Goal: Information Seeking & Learning: Learn about a topic

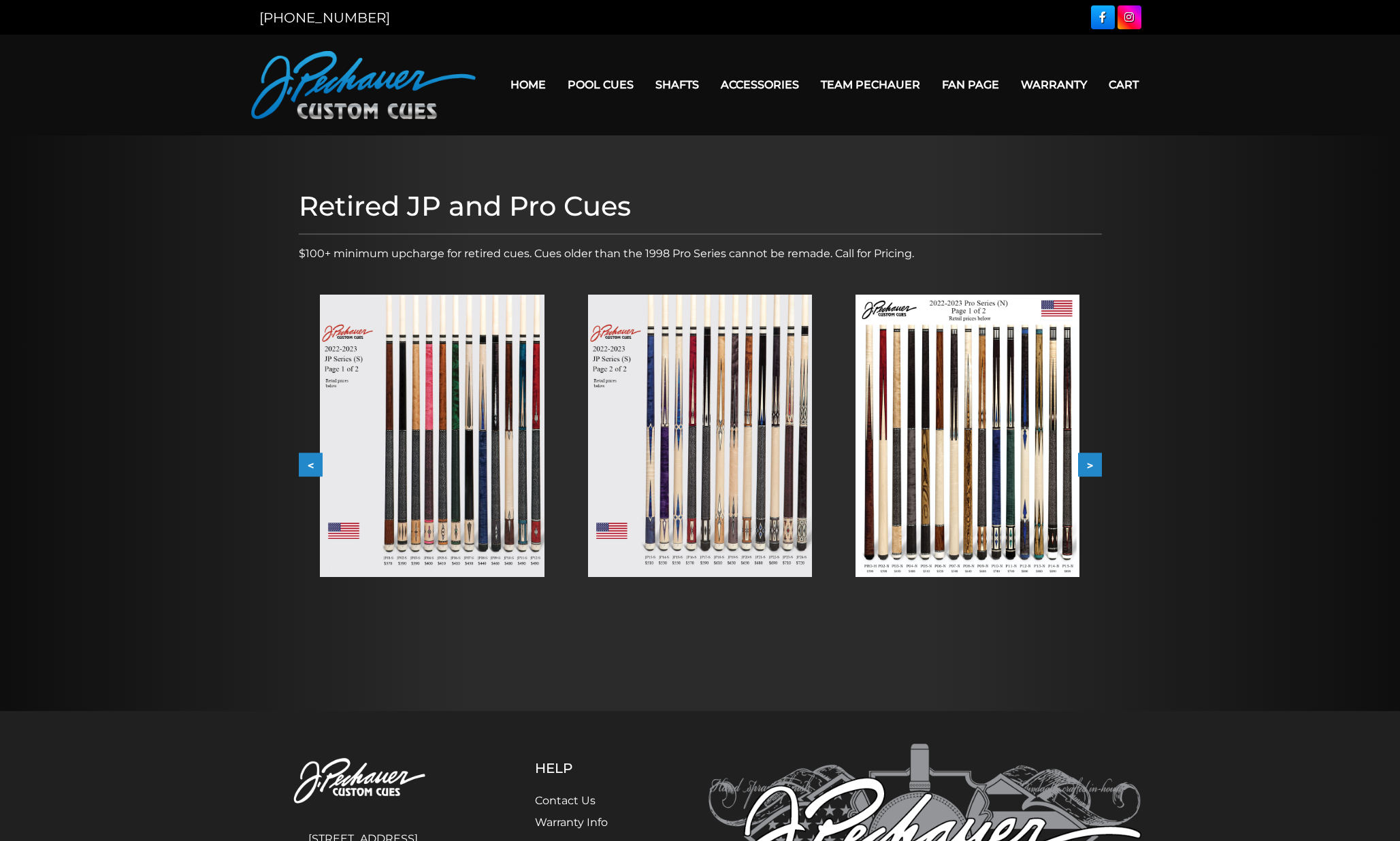
click at [1089, 458] on button ">" at bounding box center [1089, 464] width 23 height 23
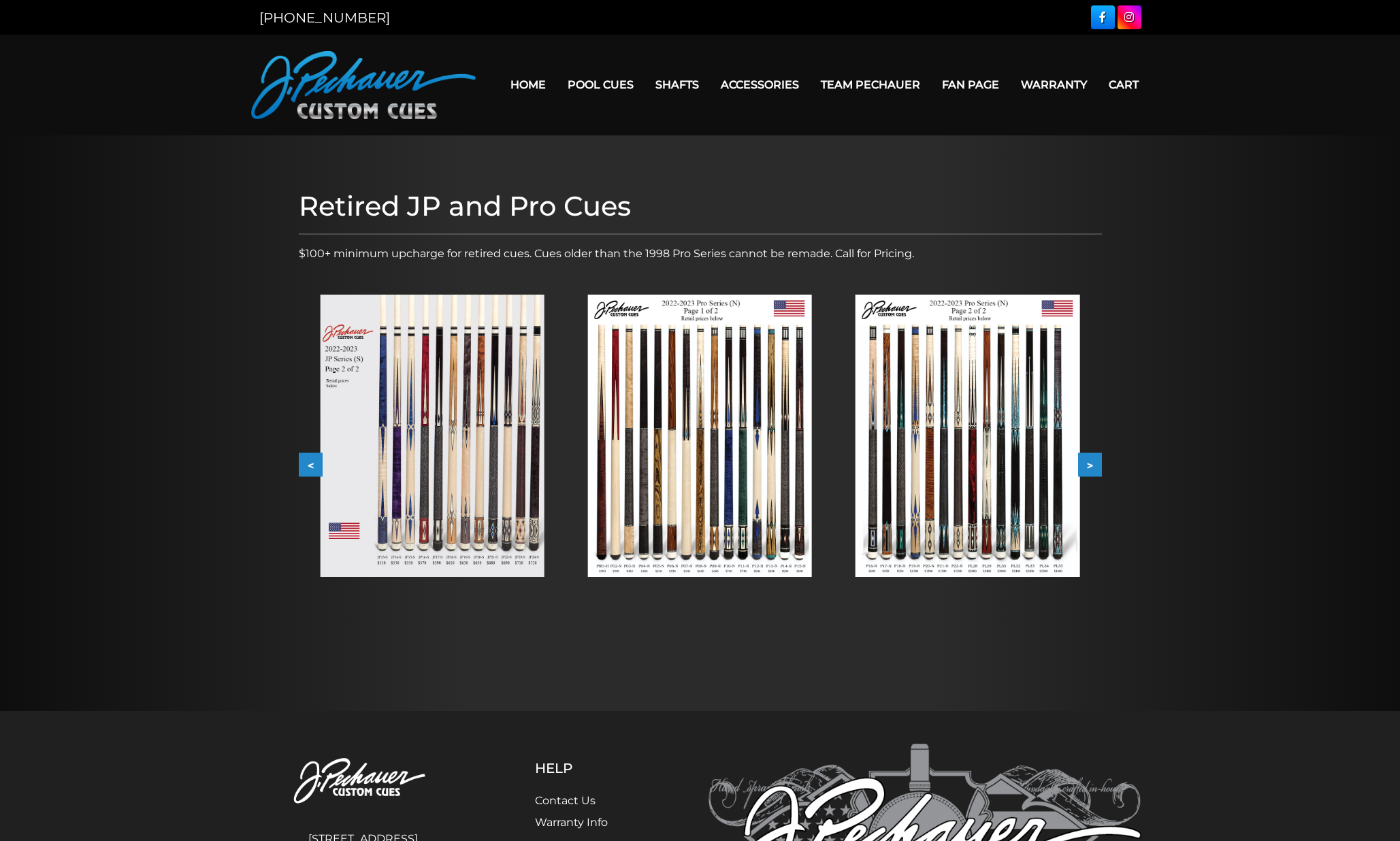
click at [1089, 459] on button ">" at bounding box center [1089, 464] width 23 height 23
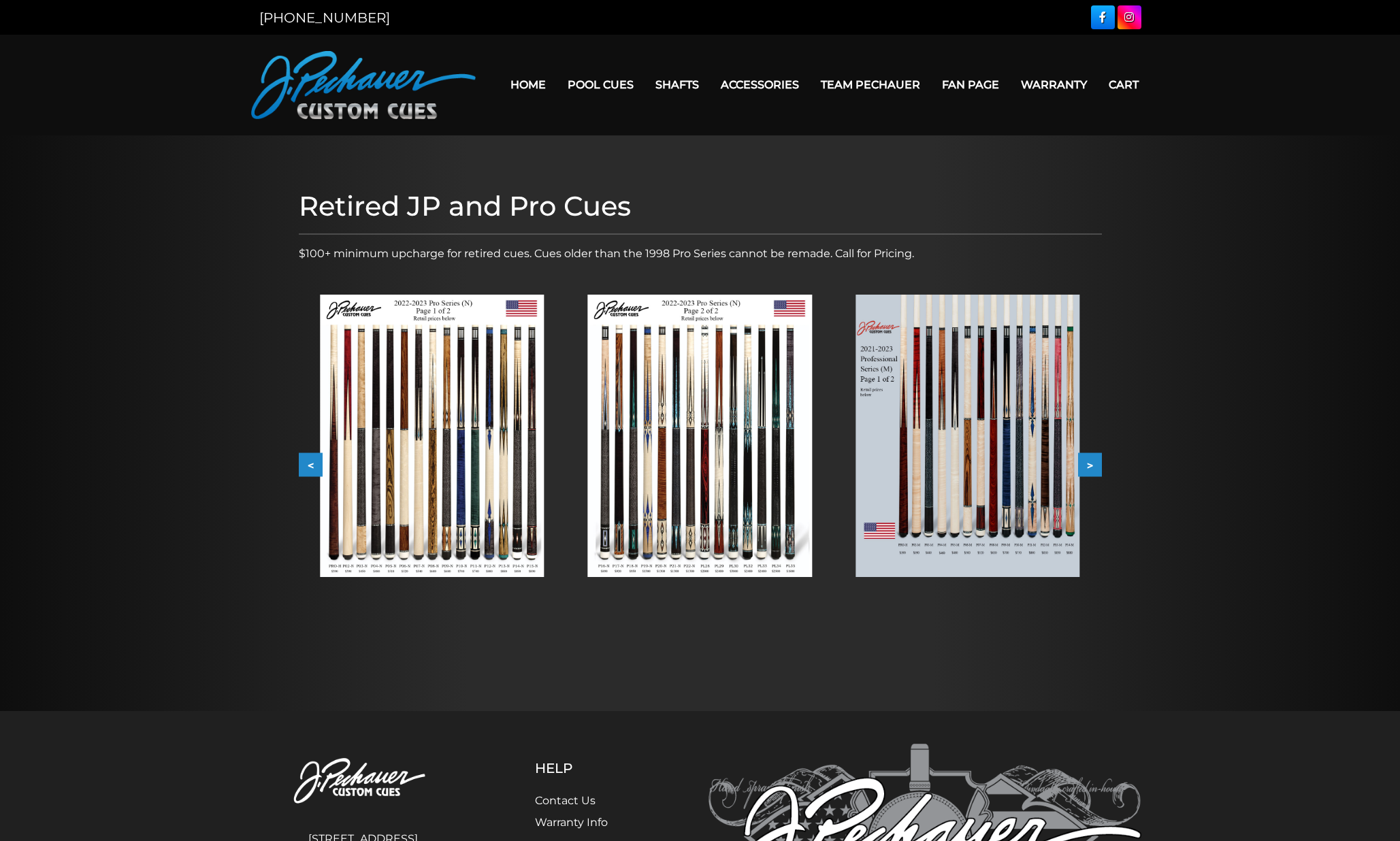
click at [1089, 459] on button ">" at bounding box center [1089, 464] width 23 height 23
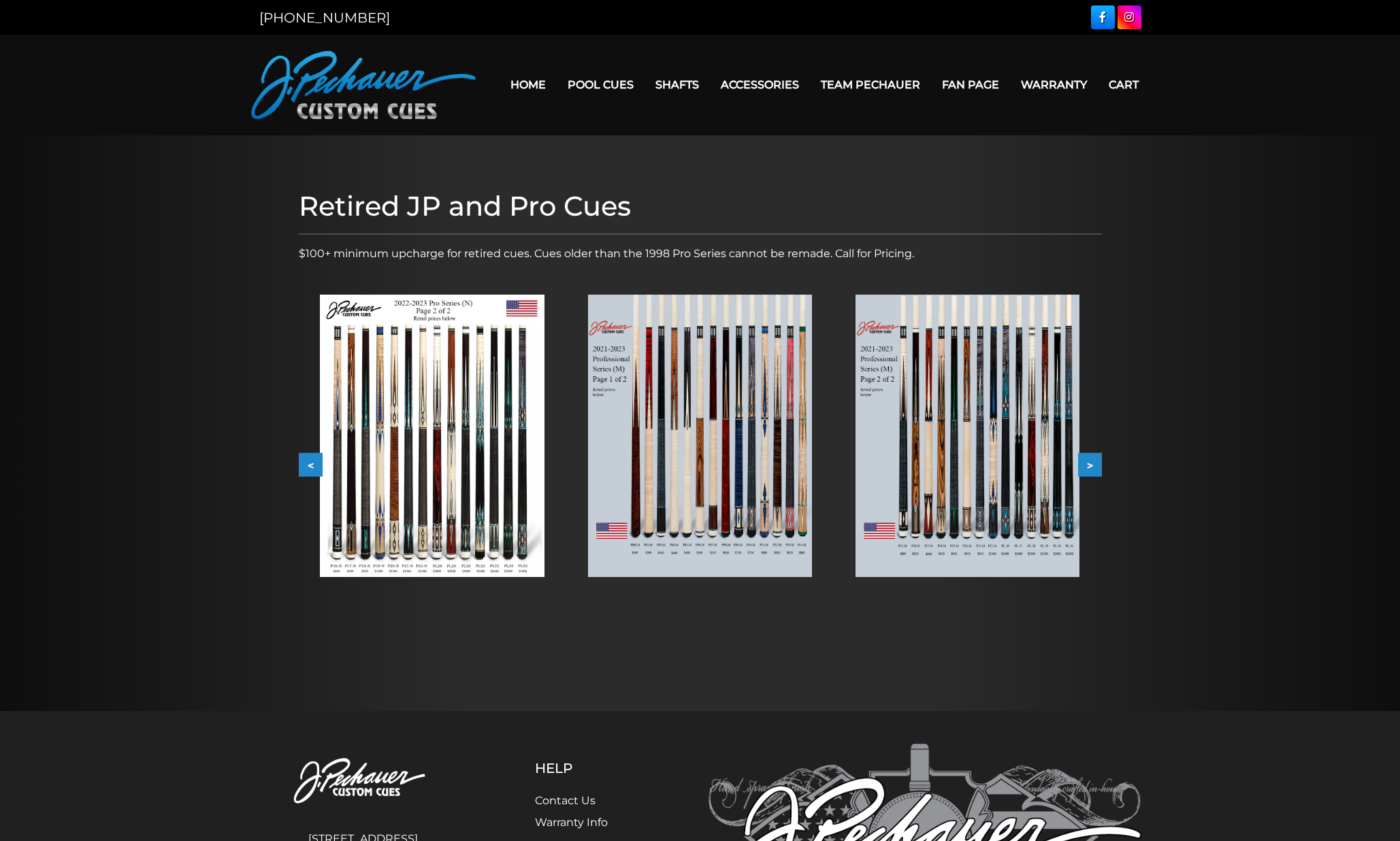
click at [1089, 459] on button ">" at bounding box center [1089, 464] width 23 height 23
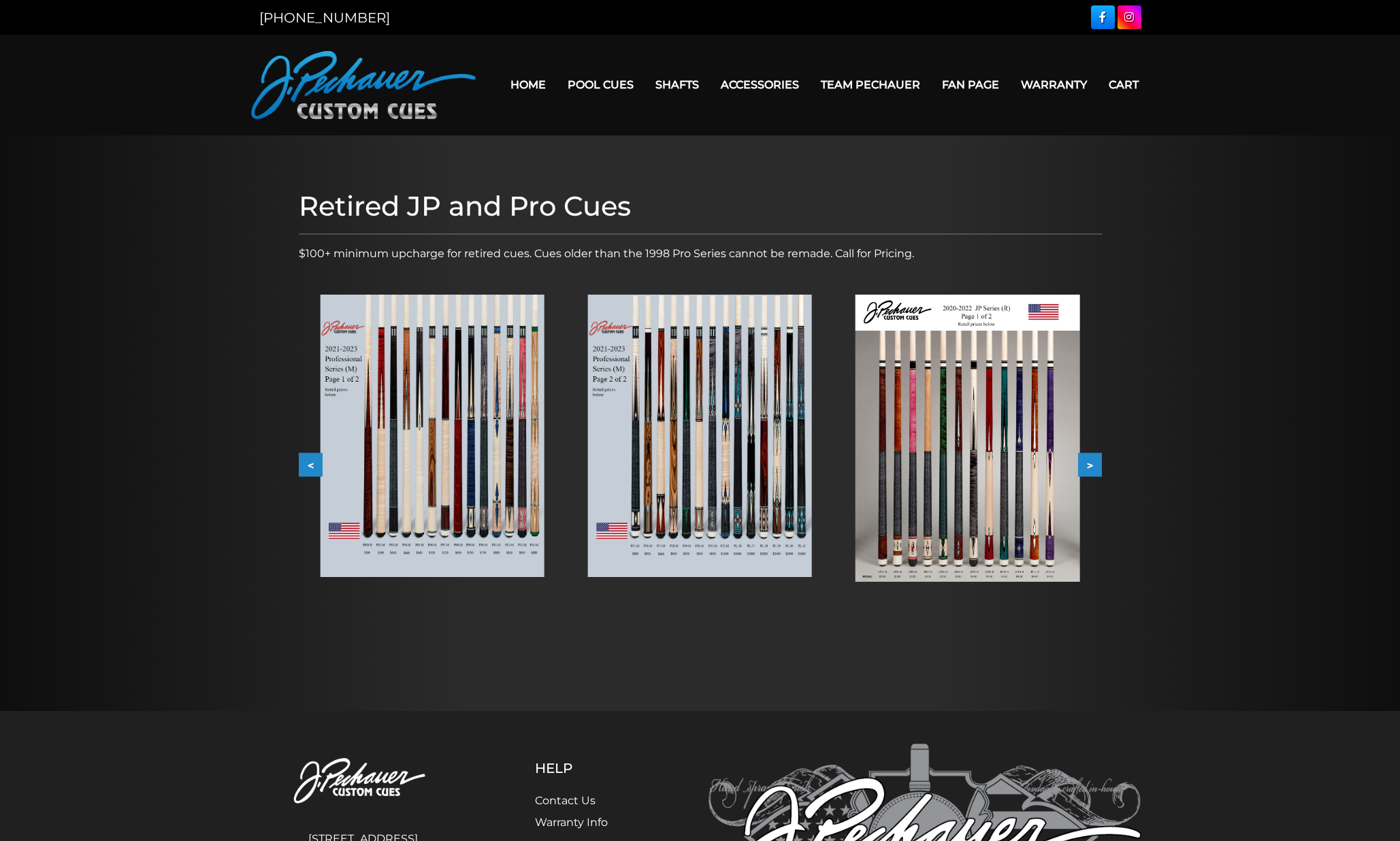
click at [1089, 459] on button ">" at bounding box center [1089, 464] width 23 height 23
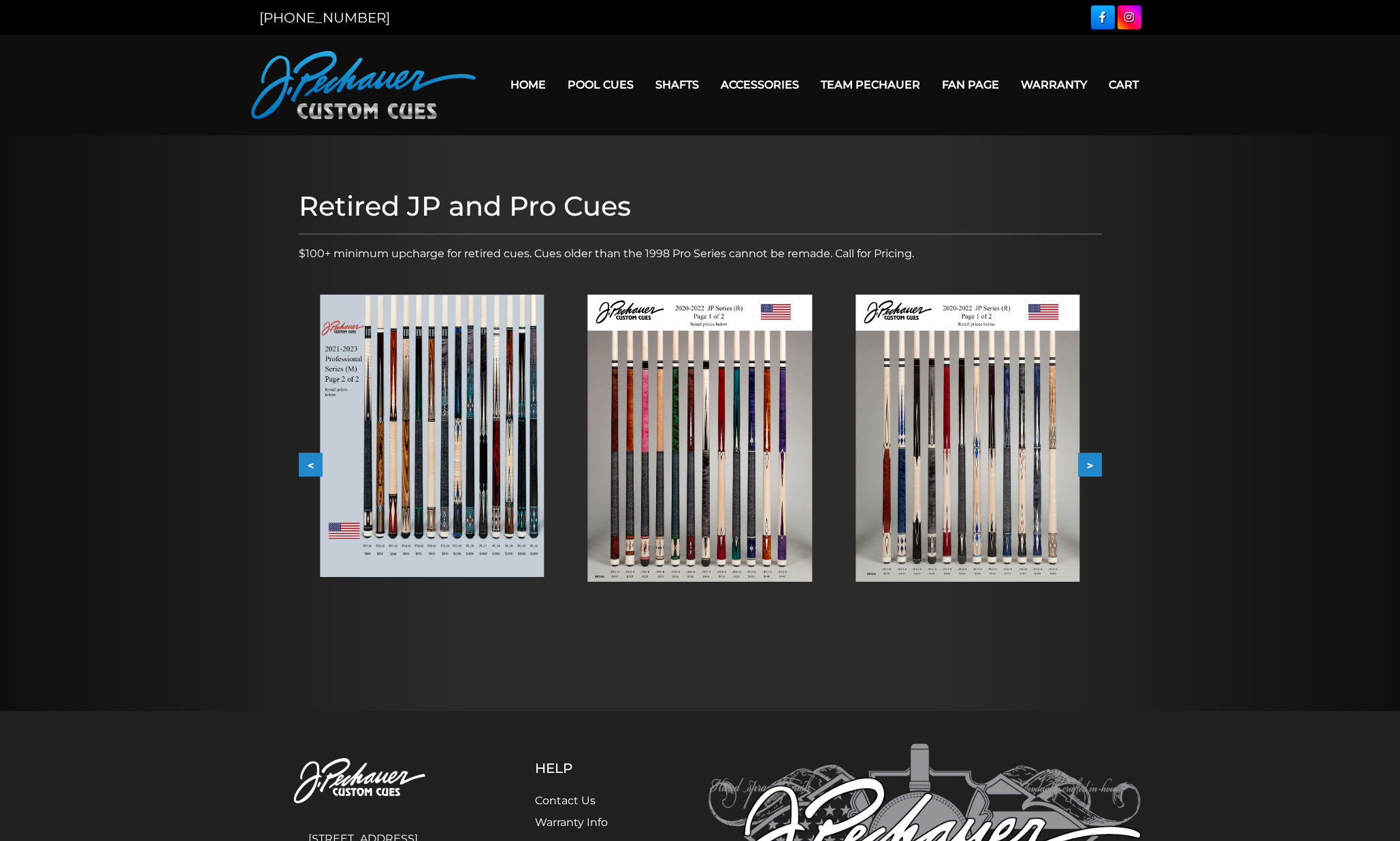
click at [307, 465] on button "<" at bounding box center [310, 464] width 23 height 23
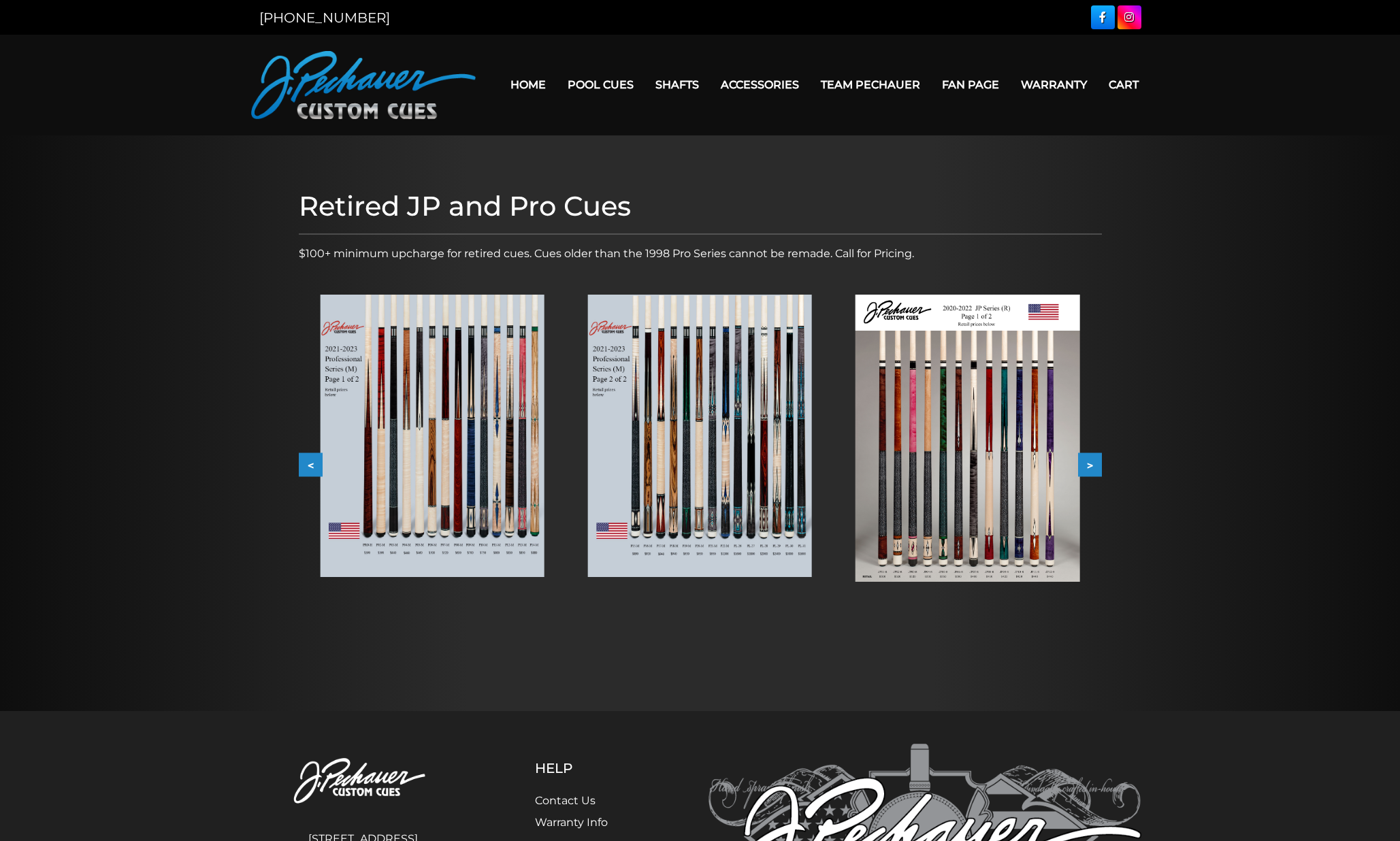
click at [307, 465] on button "<" at bounding box center [310, 464] width 23 height 23
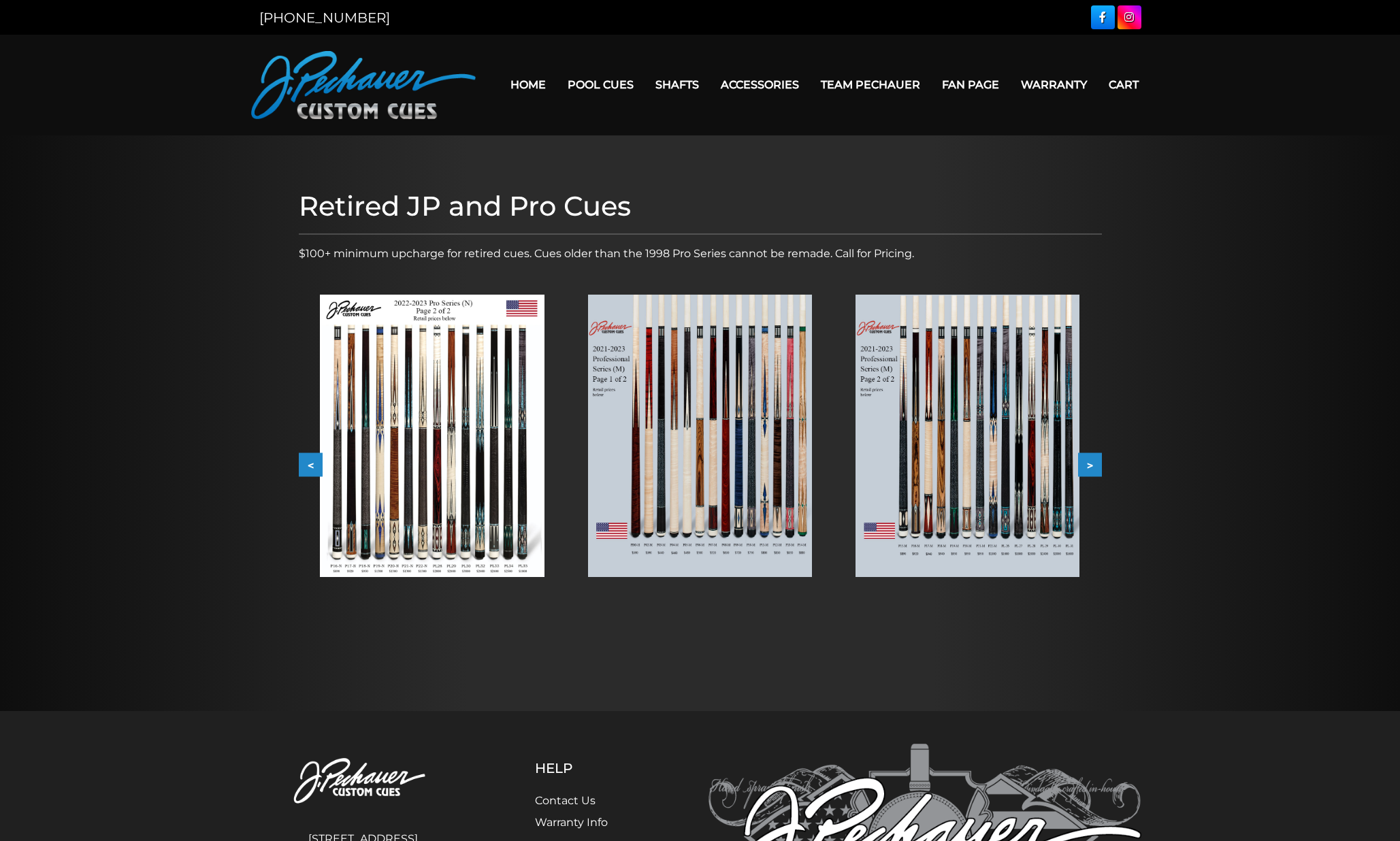
click at [306, 465] on button "<" at bounding box center [310, 464] width 23 height 23
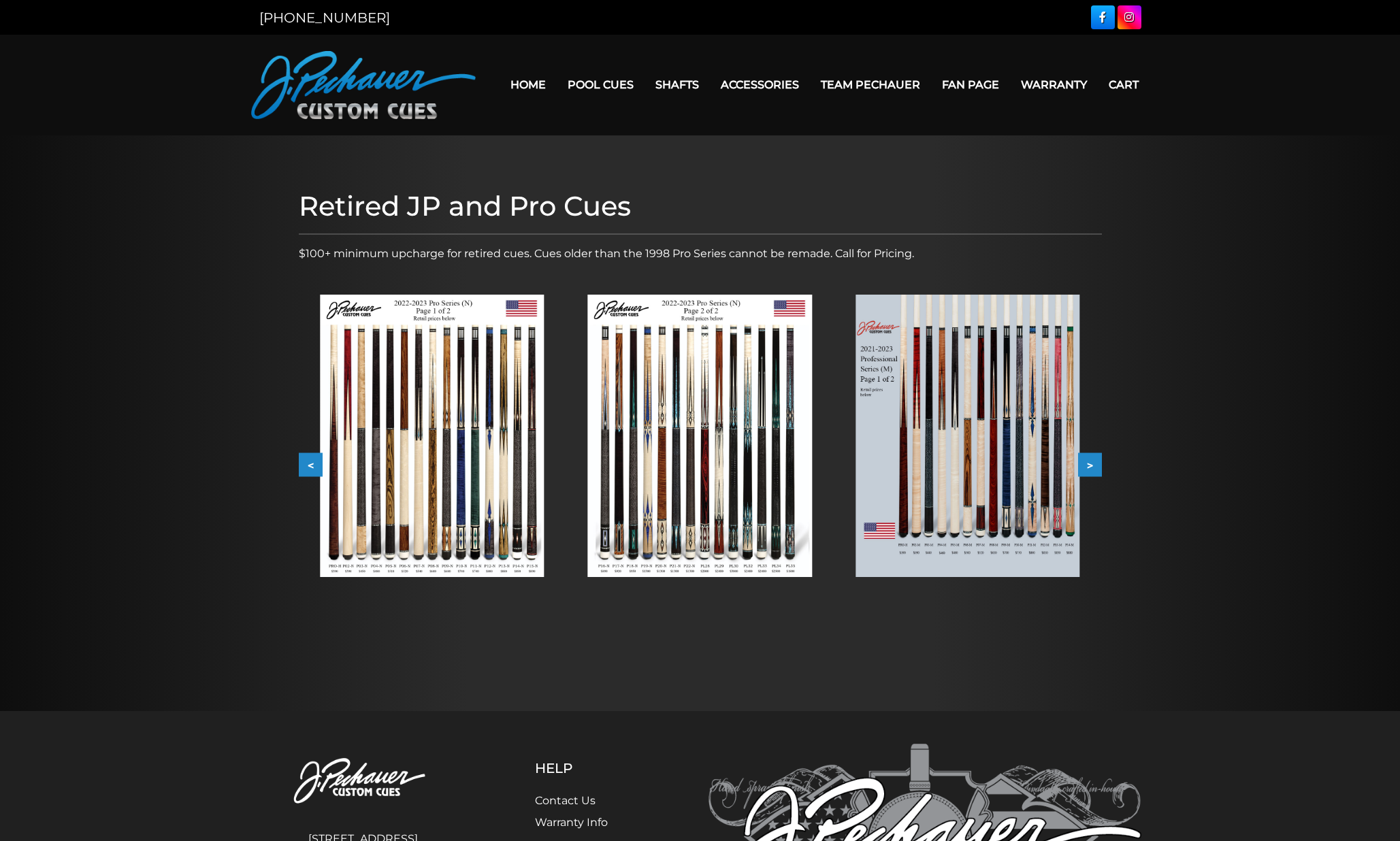
click at [306, 465] on button "<" at bounding box center [310, 464] width 23 height 23
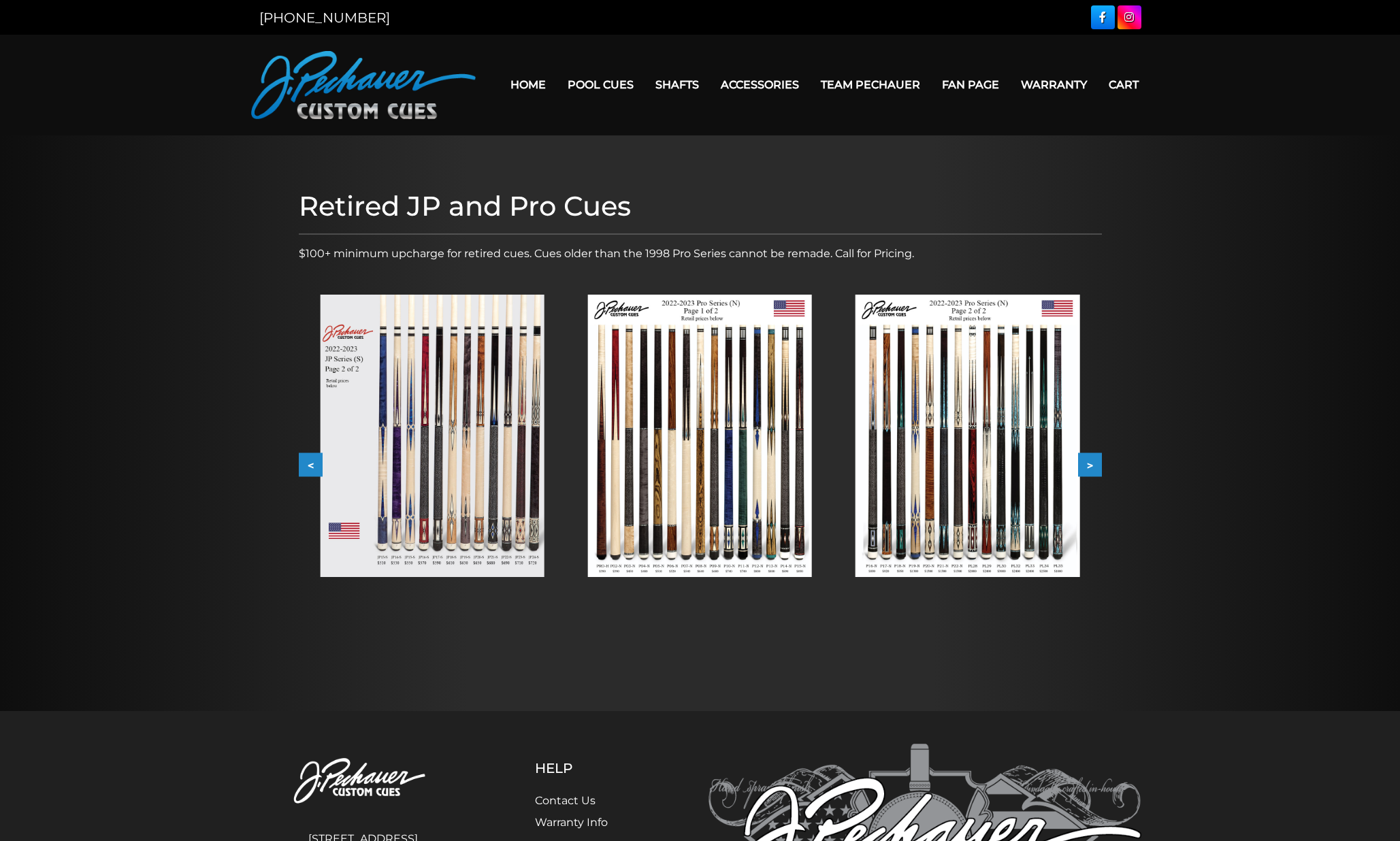
click at [306, 465] on button "<" at bounding box center [310, 464] width 23 height 23
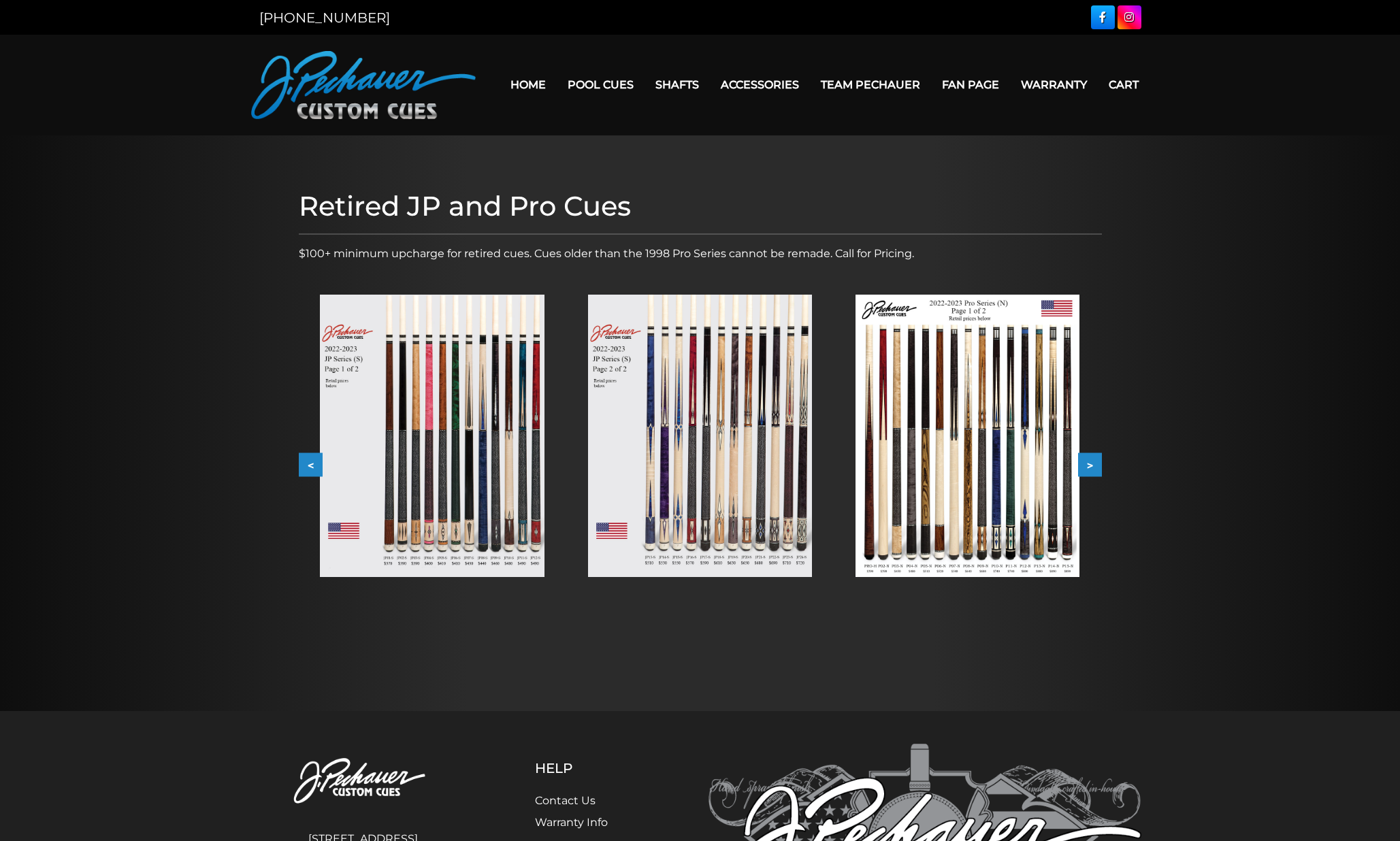
click at [306, 465] on button "<" at bounding box center [310, 464] width 23 height 23
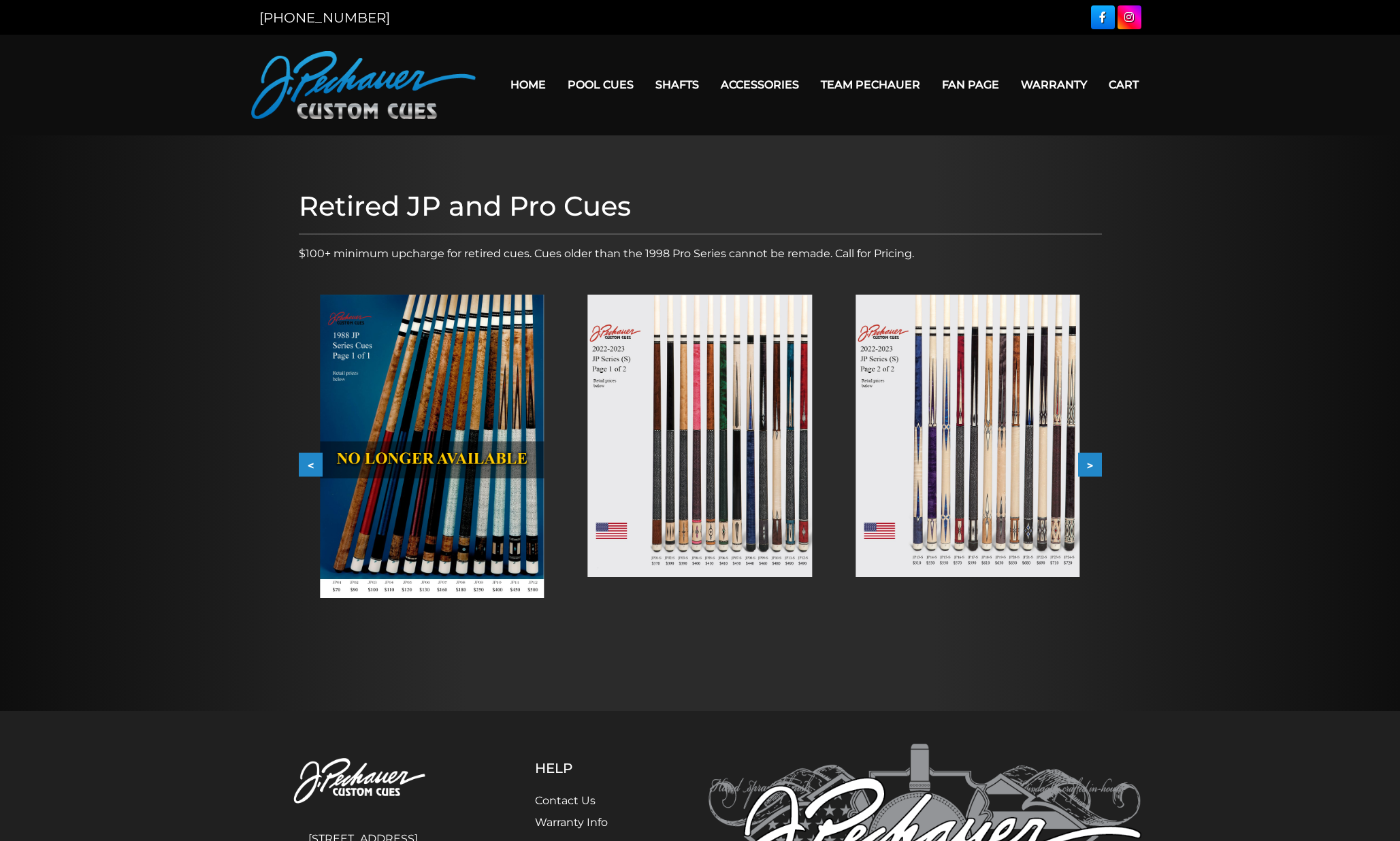
click at [306, 465] on button "<" at bounding box center [310, 464] width 23 height 23
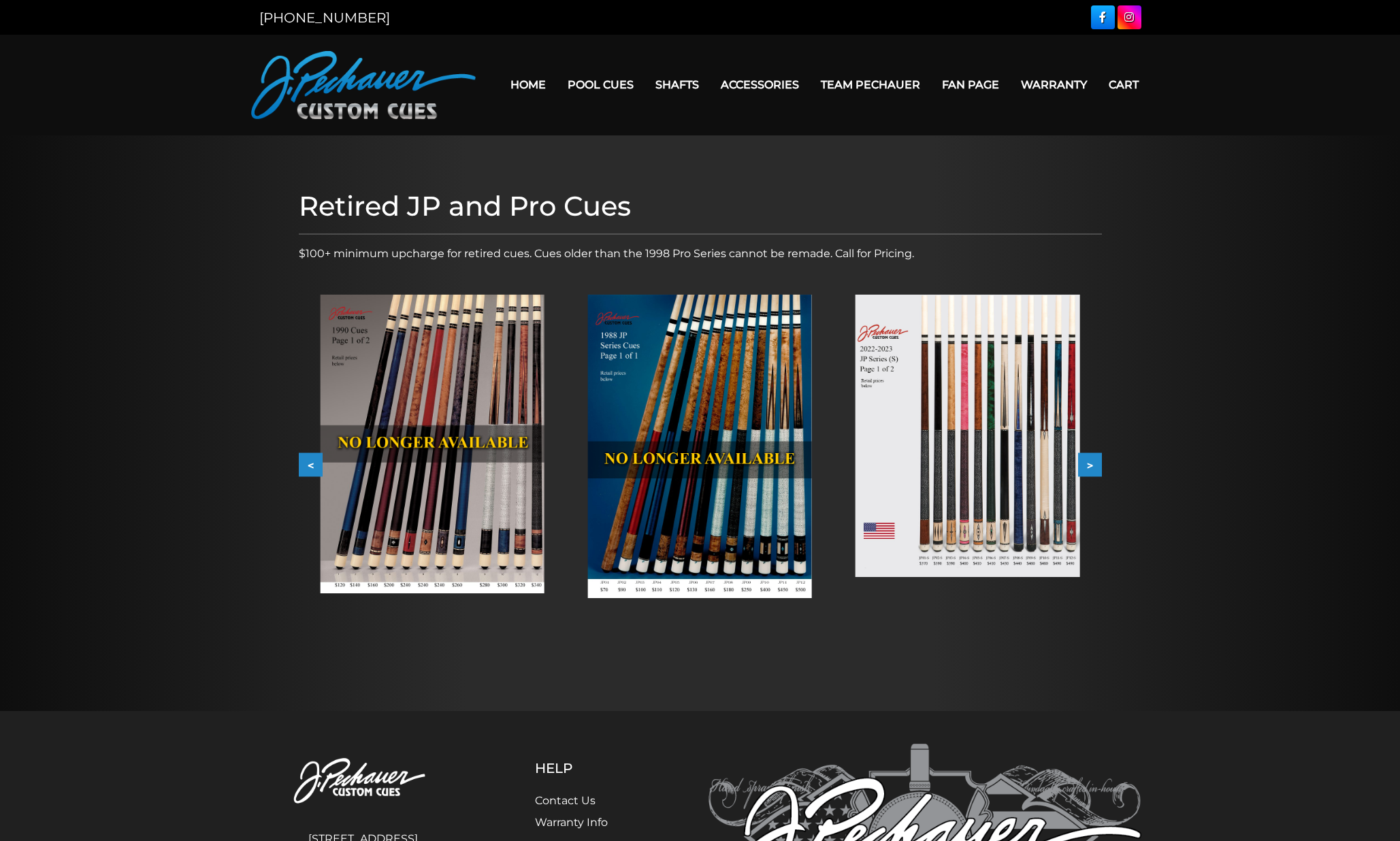
click at [296, 462] on div "Retired JP and Pro Cues $100+ minimum upcharge for retired cues. Cues older tha…" at bounding box center [700, 424] width 817 height 480
click at [308, 462] on button "<" at bounding box center [310, 464] width 23 height 23
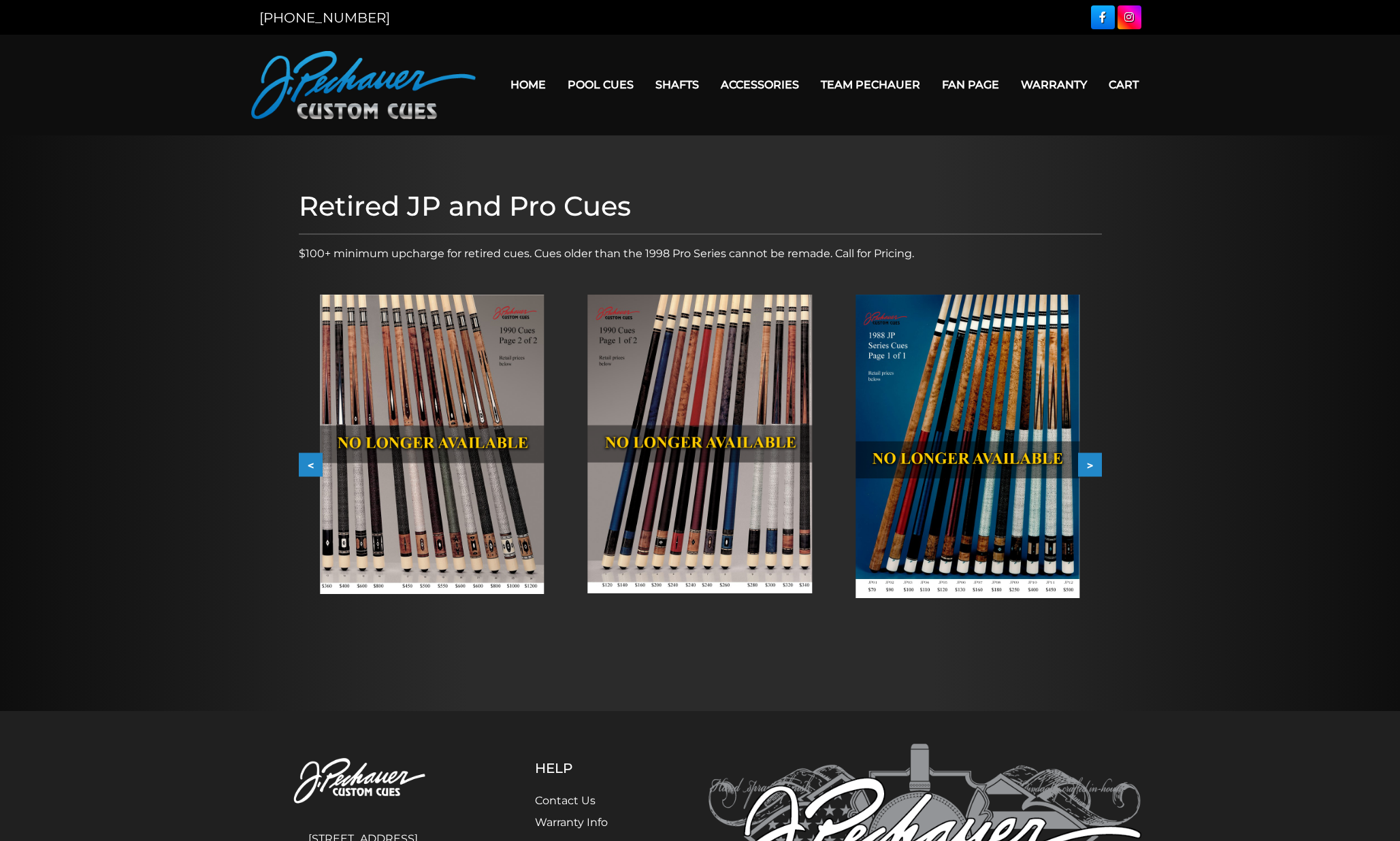
click at [308, 462] on button "<" at bounding box center [310, 464] width 23 height 23
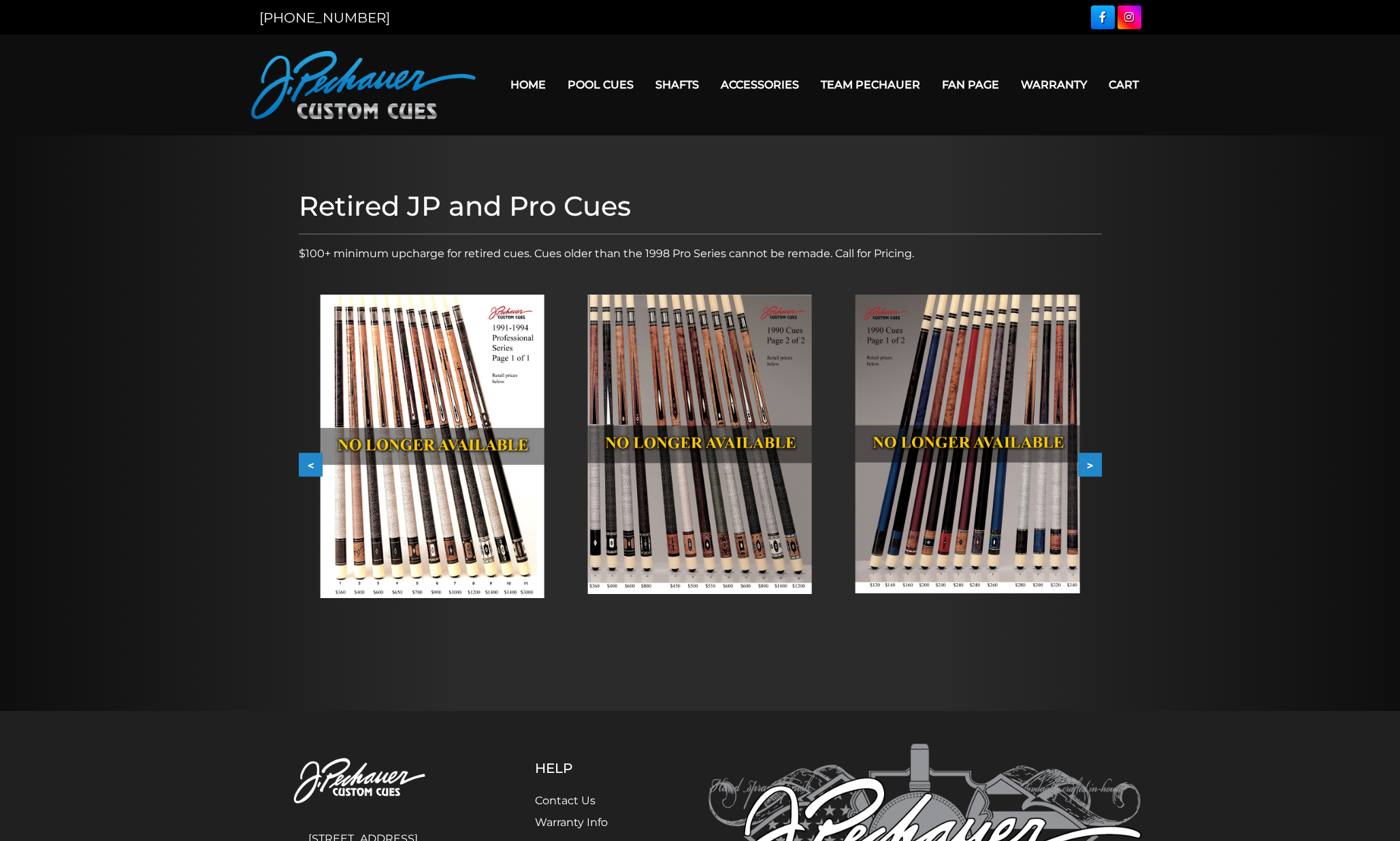
click at [308, 461] on button "<" at bounding box center [310, 464] width 23 height 23
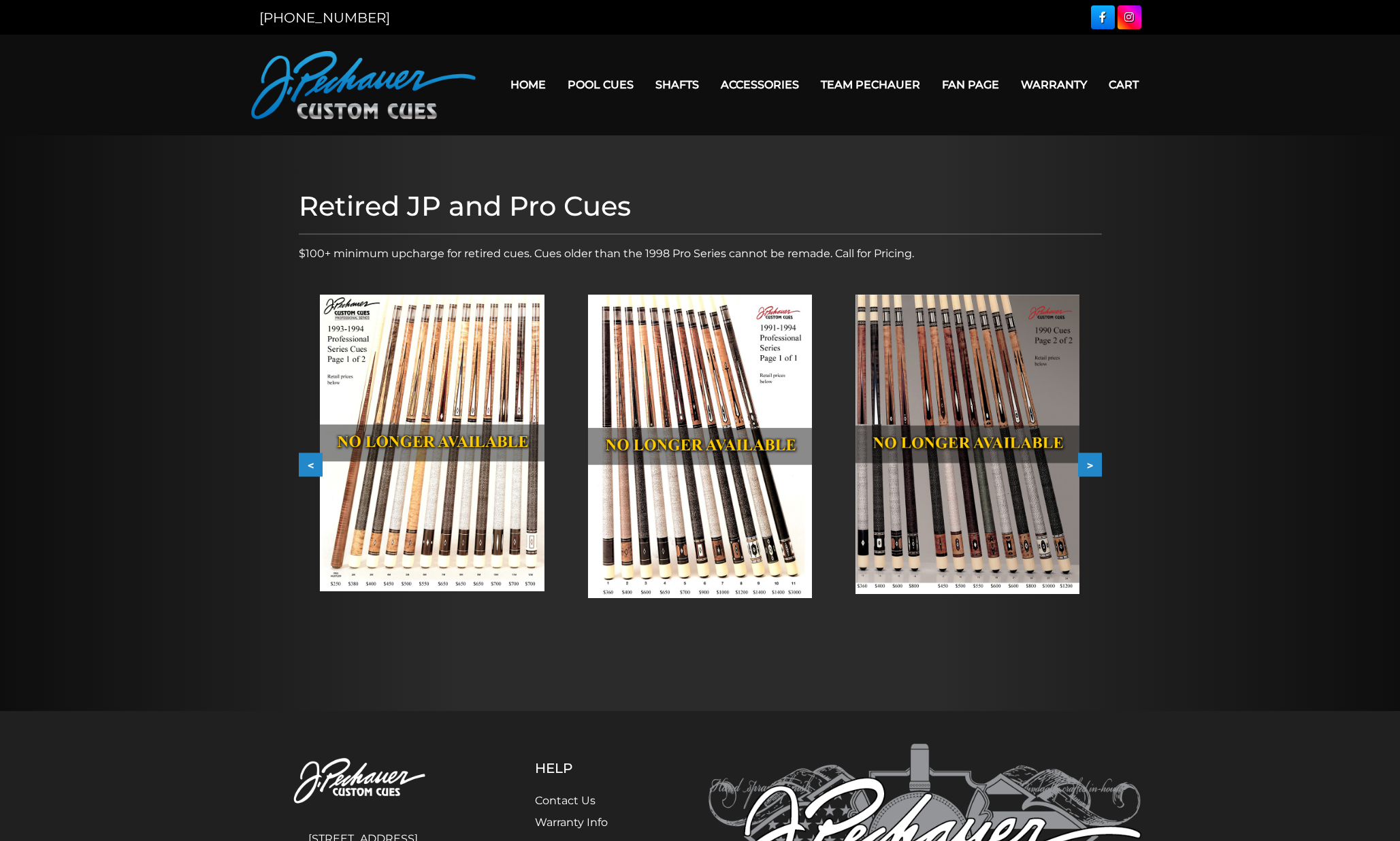
click at [305, 456] on button "<" at bounding box center [310, 464] width 23 height 23
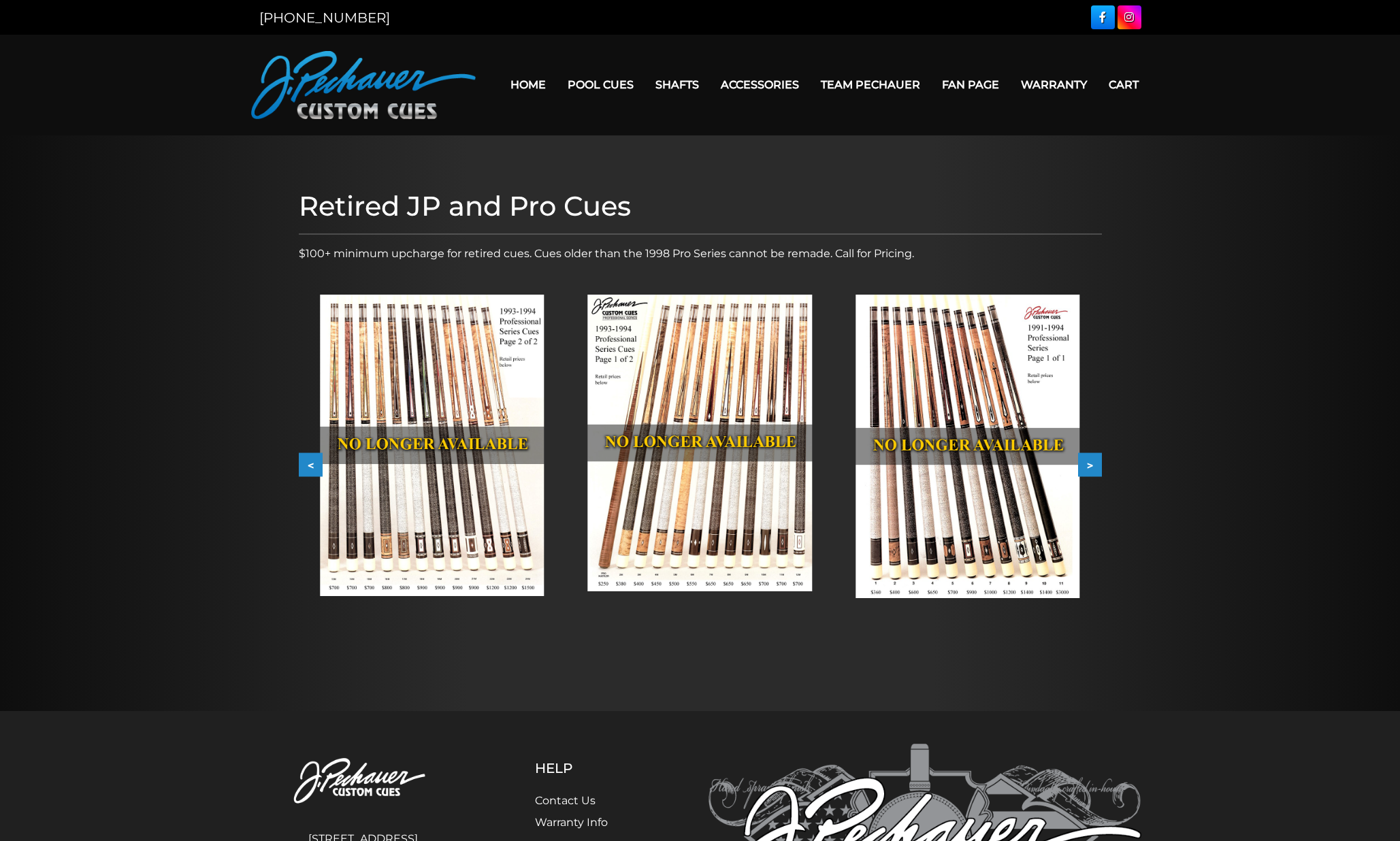
click at [305, 456] on button "<" at bounding box center [310, 464] width 23 height 23
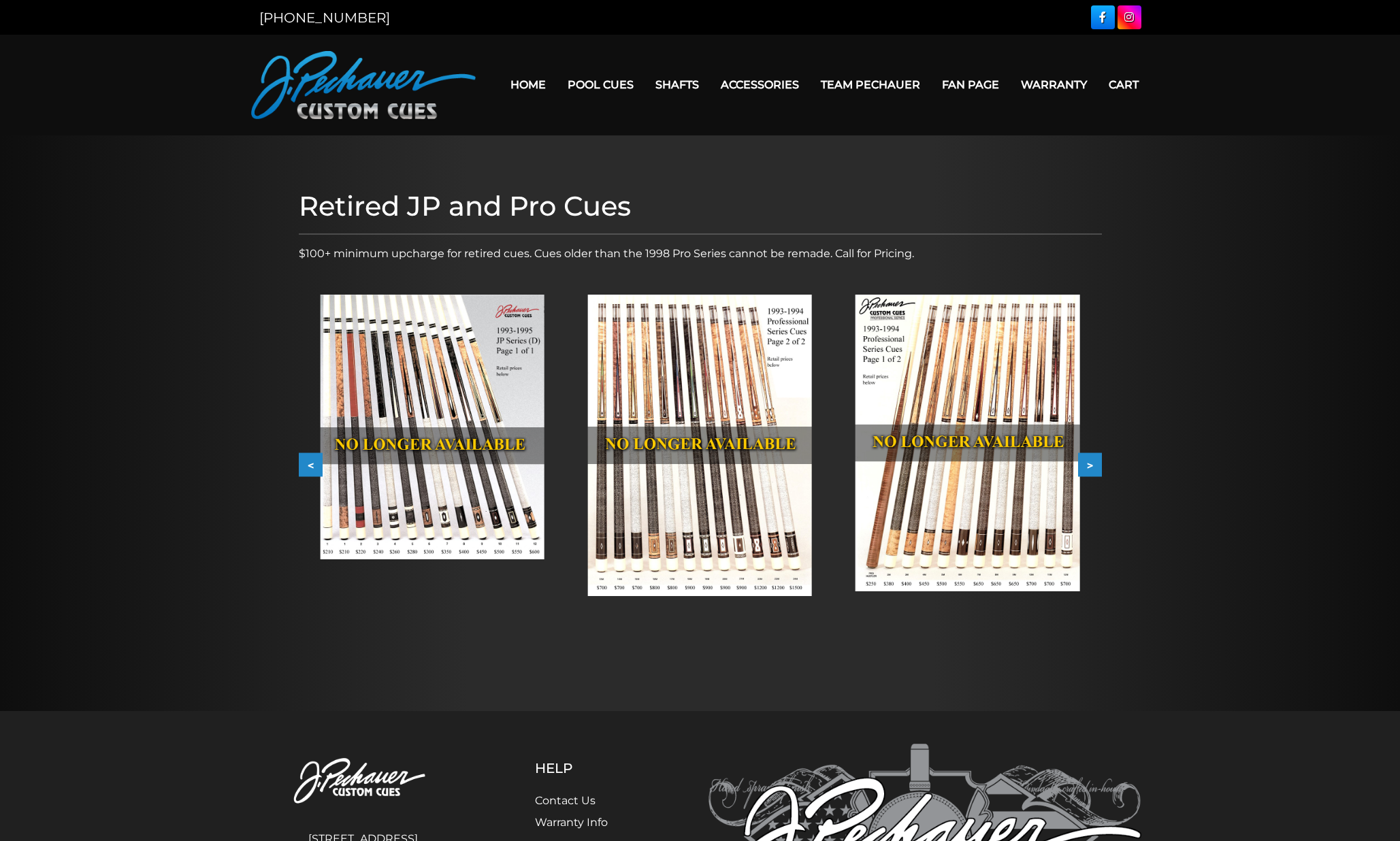
click at [305, 456] on button "<" at bounding box center [310, 464] width 23 height 23
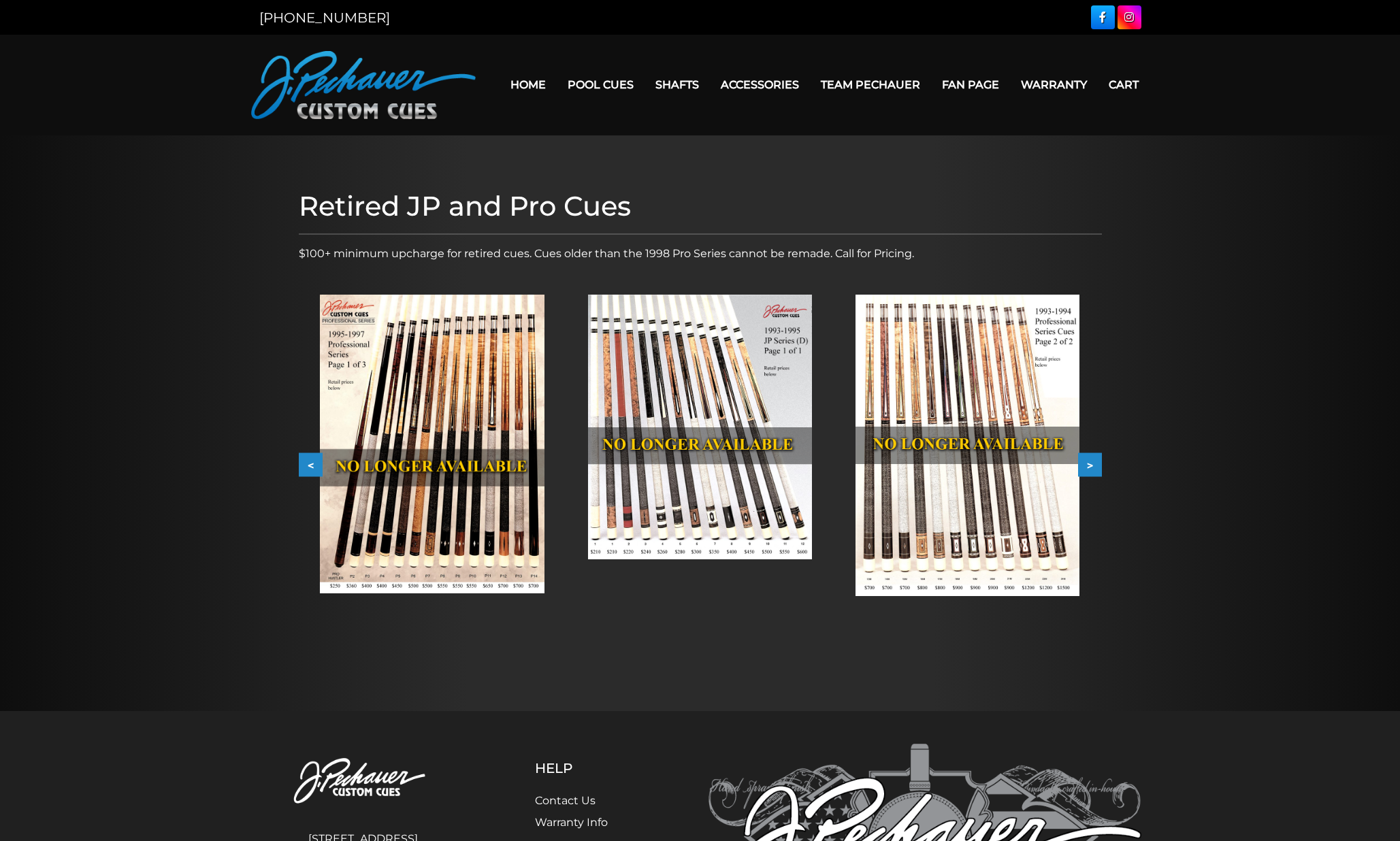
click at [502, 383] on img at bounding box center [432, 444] width 224 height 299
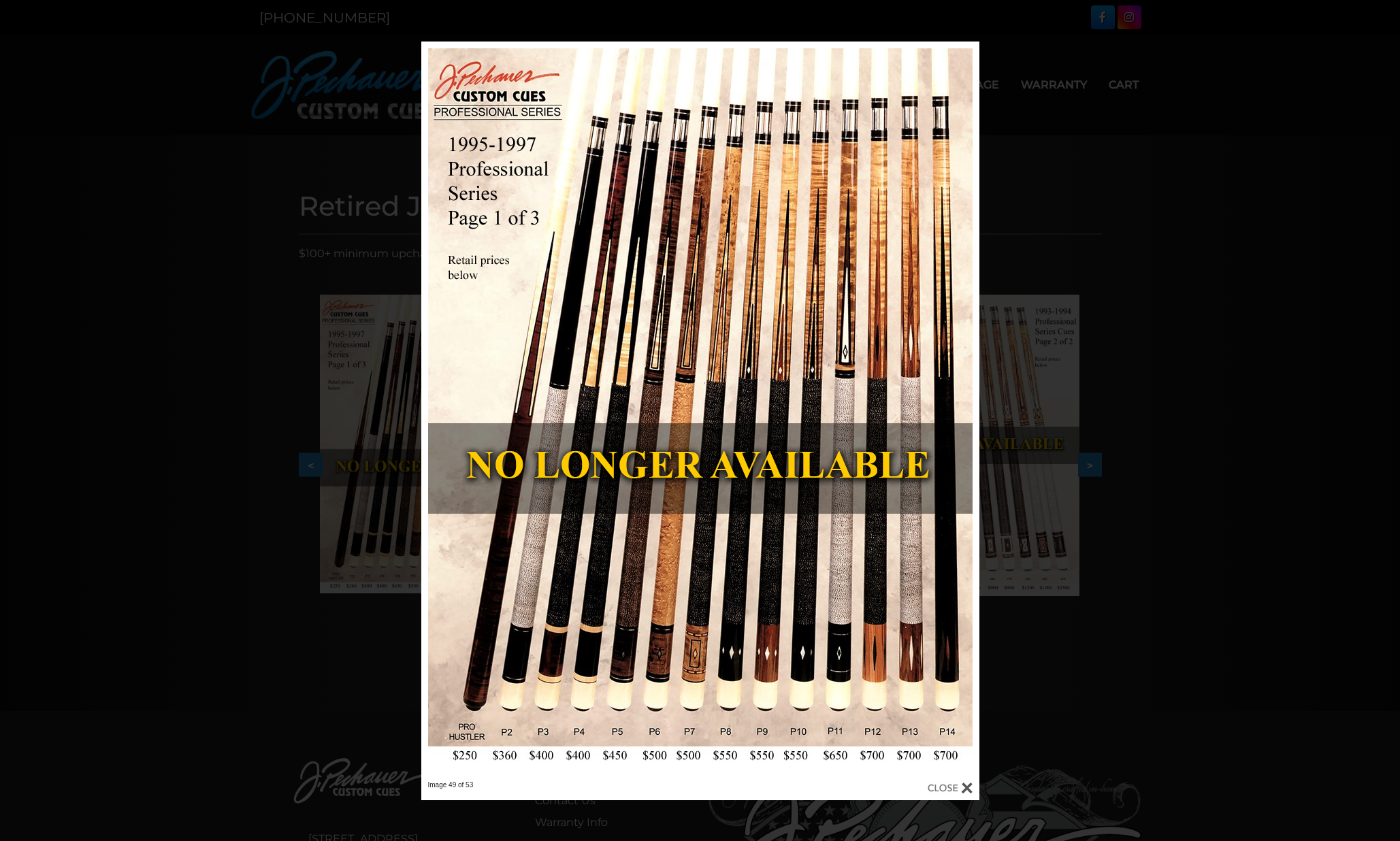
click at [961, 780] on div at bounding box center [950, 788] width 45 height 15
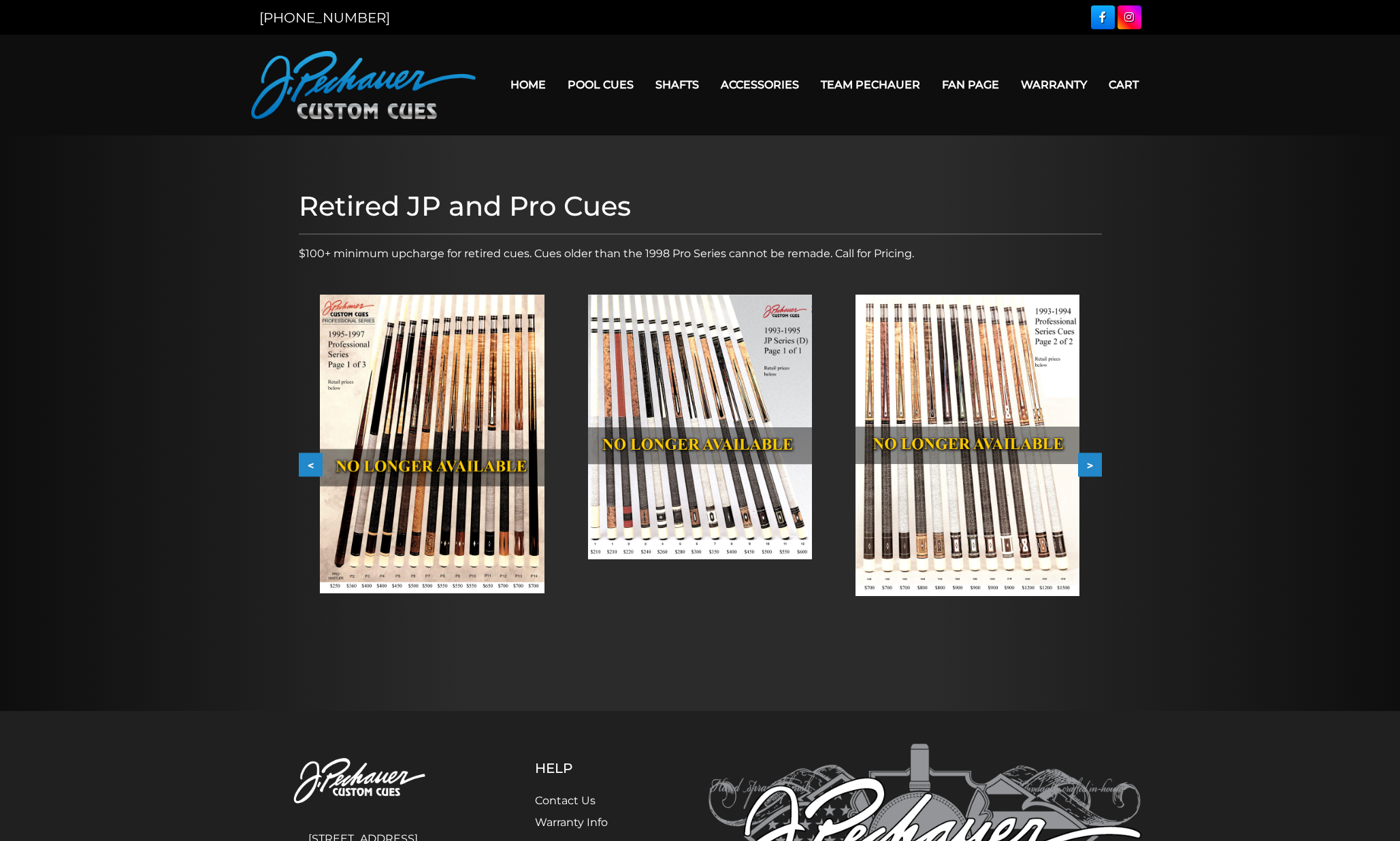
click at [306, 466] on button "<" at bounding box center [310, 464] width 23 height 23
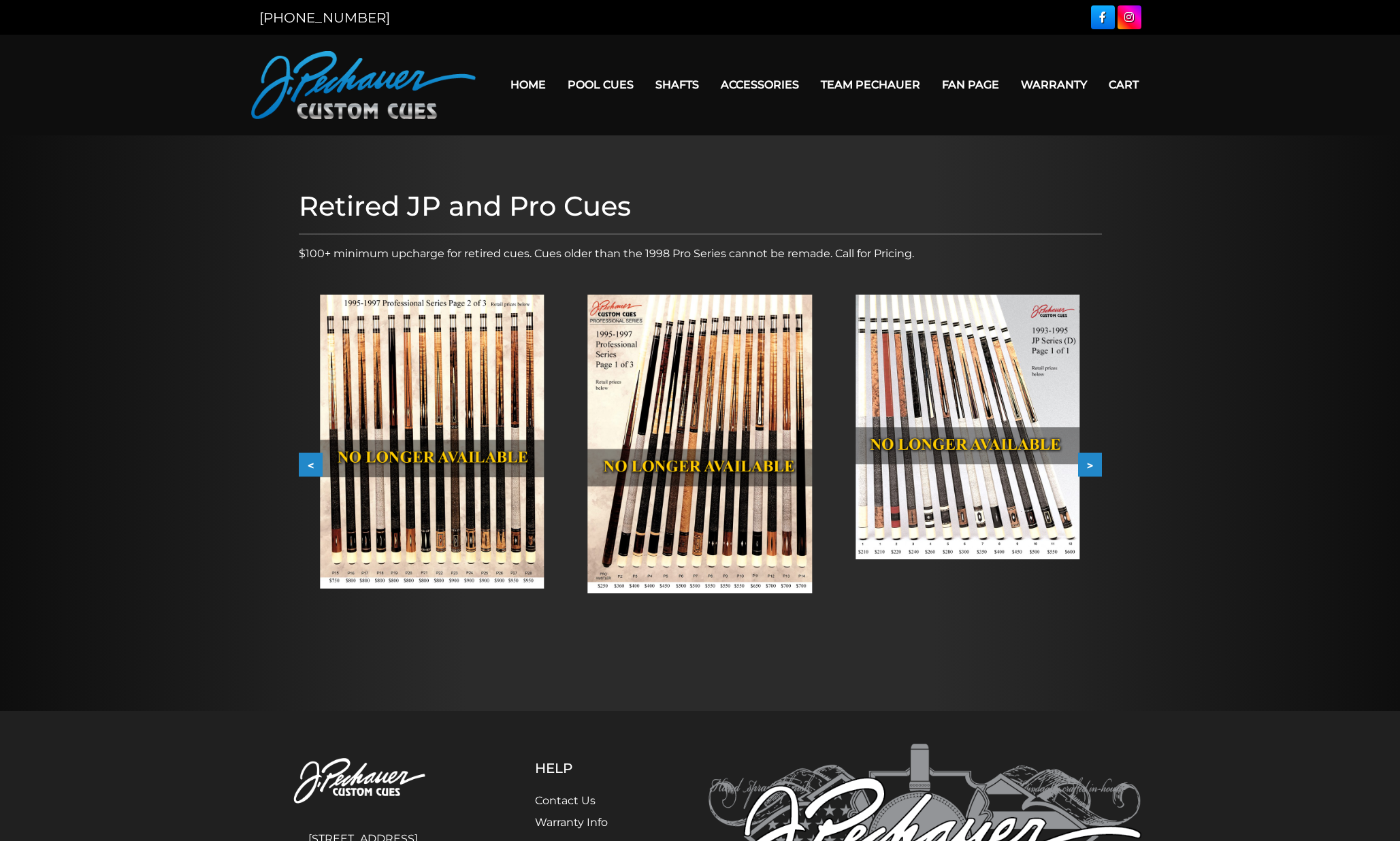
click at [306, 466] on button "<" at bounding box center [310, 464] width 23 height 23
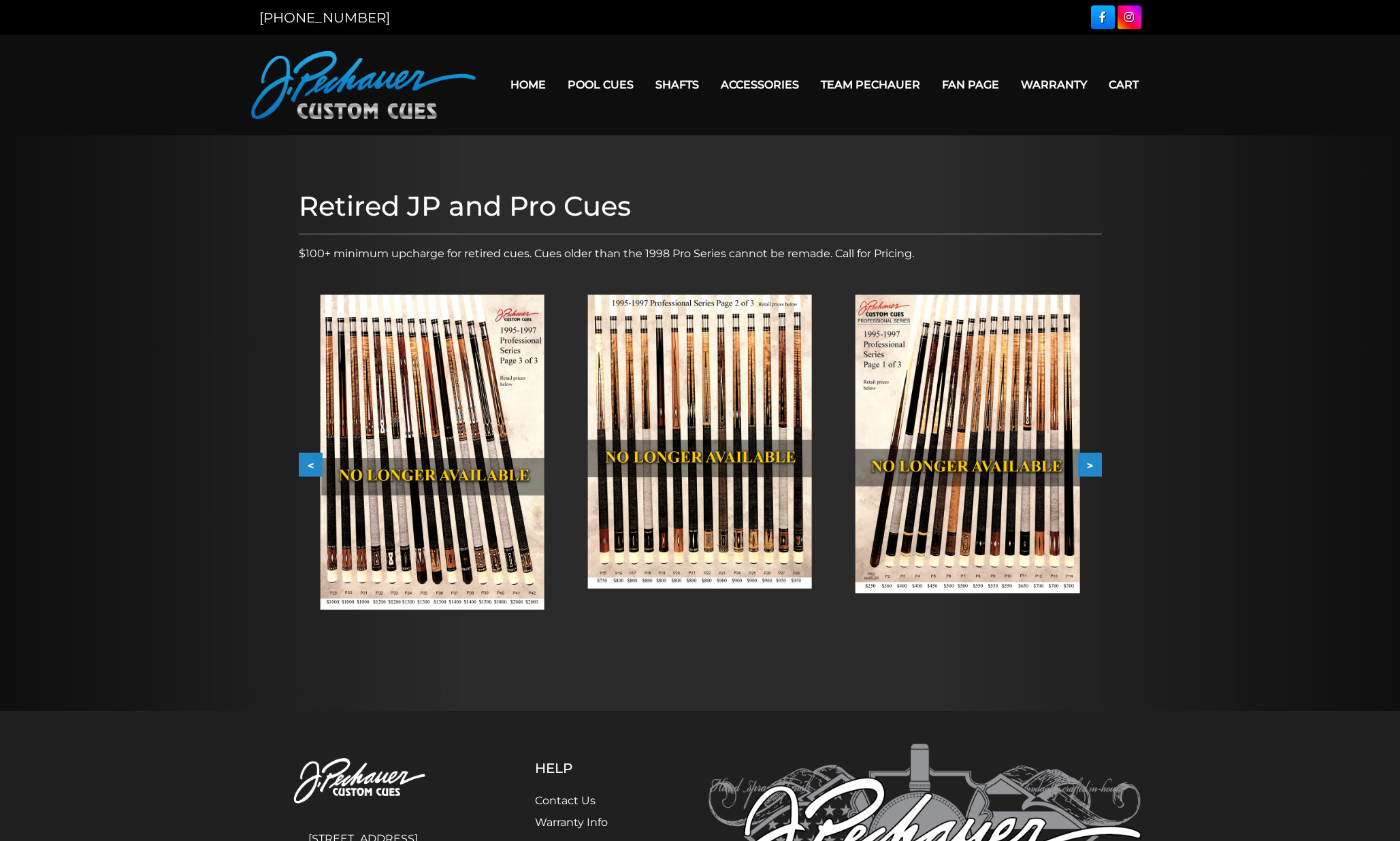
click at [306, 466] on button "<" at bounding box center [310, 464] width 23 height 23
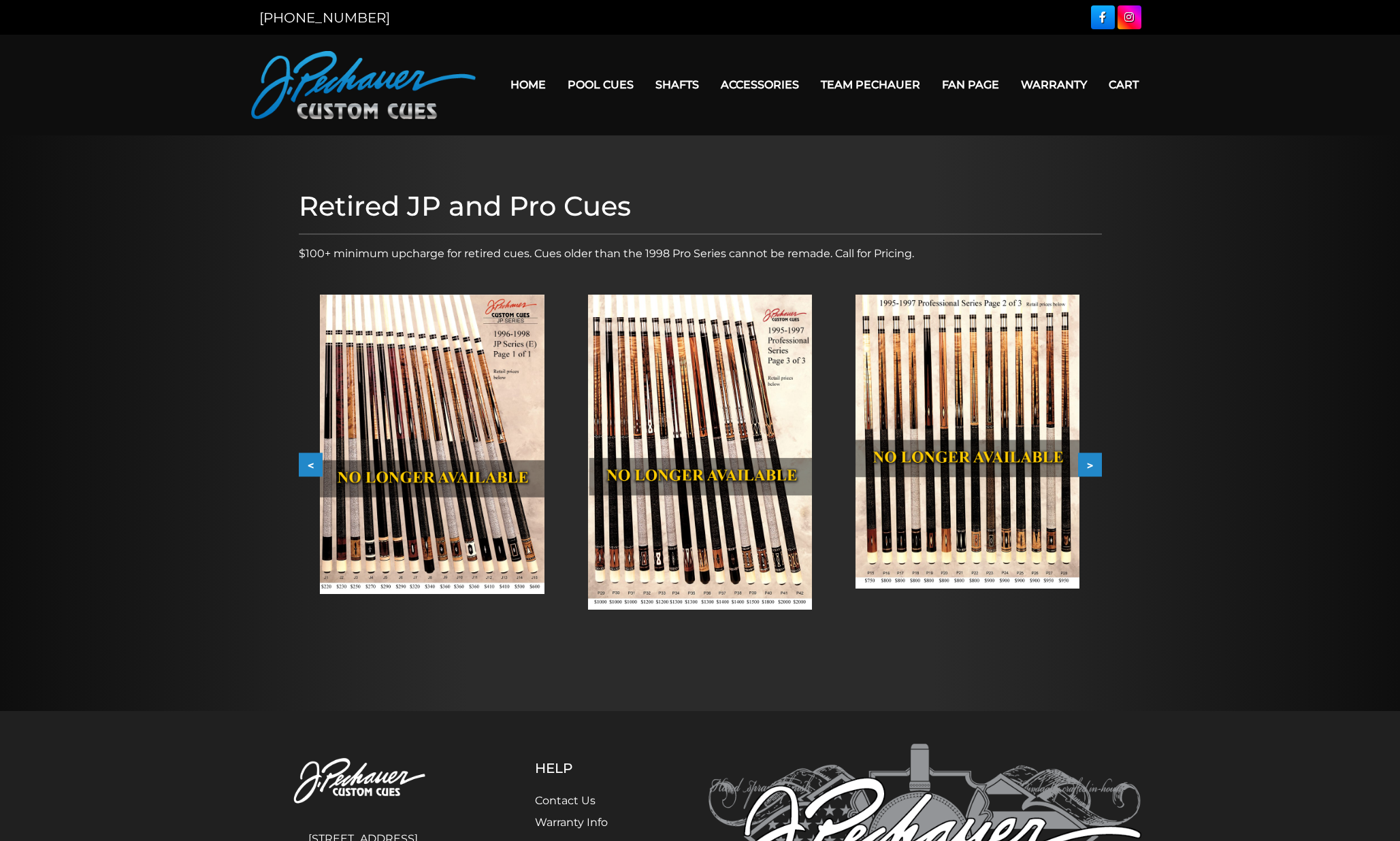
click at [444, 425] on img at bounding box center [432, 444] width 224 height 299
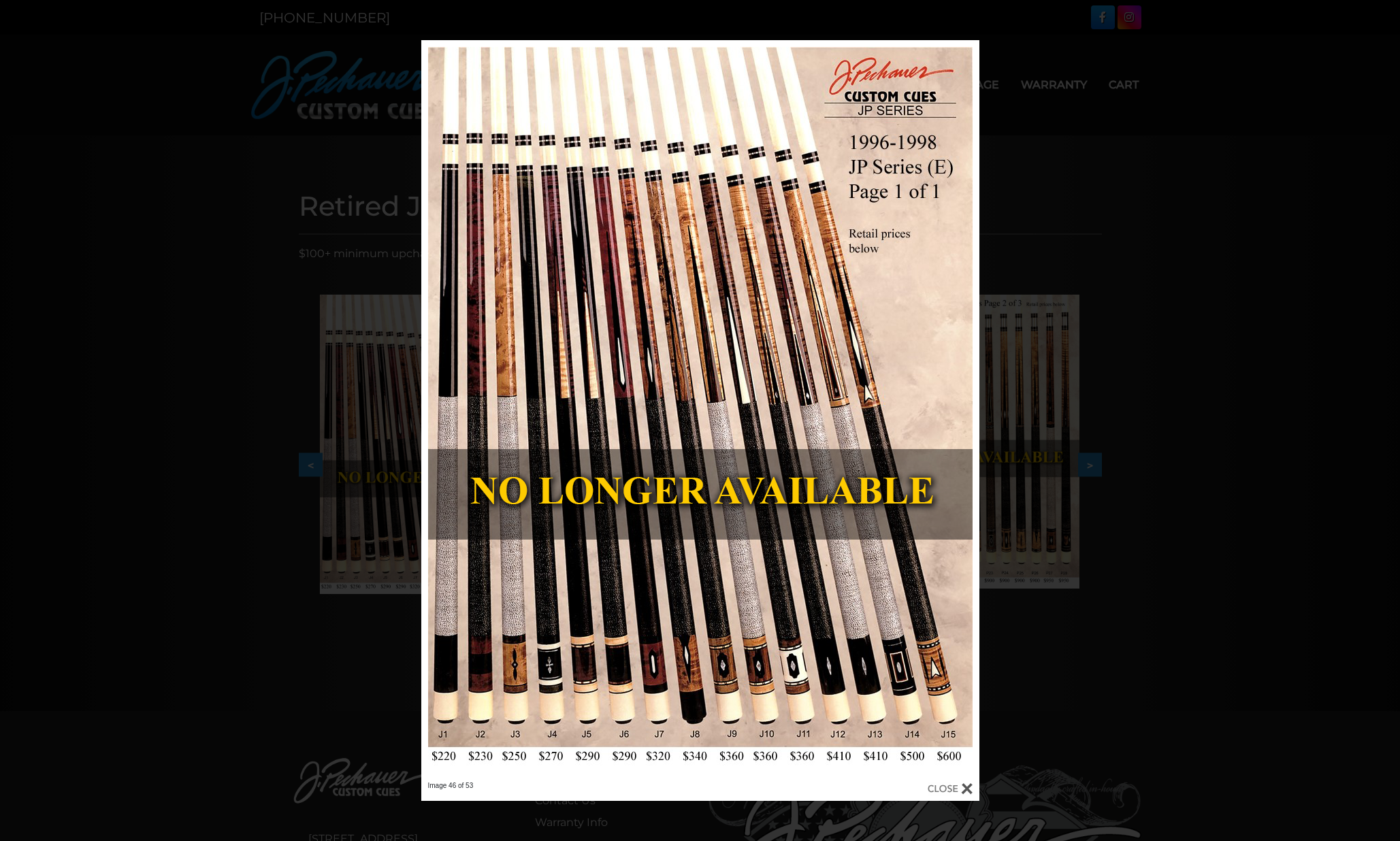
drag, startPoint x: 961, startPoint y: 787, endPoint x: 948, endPoint y: 787, distance: 13.0
click at [961, 787] on div at bounding box center [950, 789] width 45 height 15
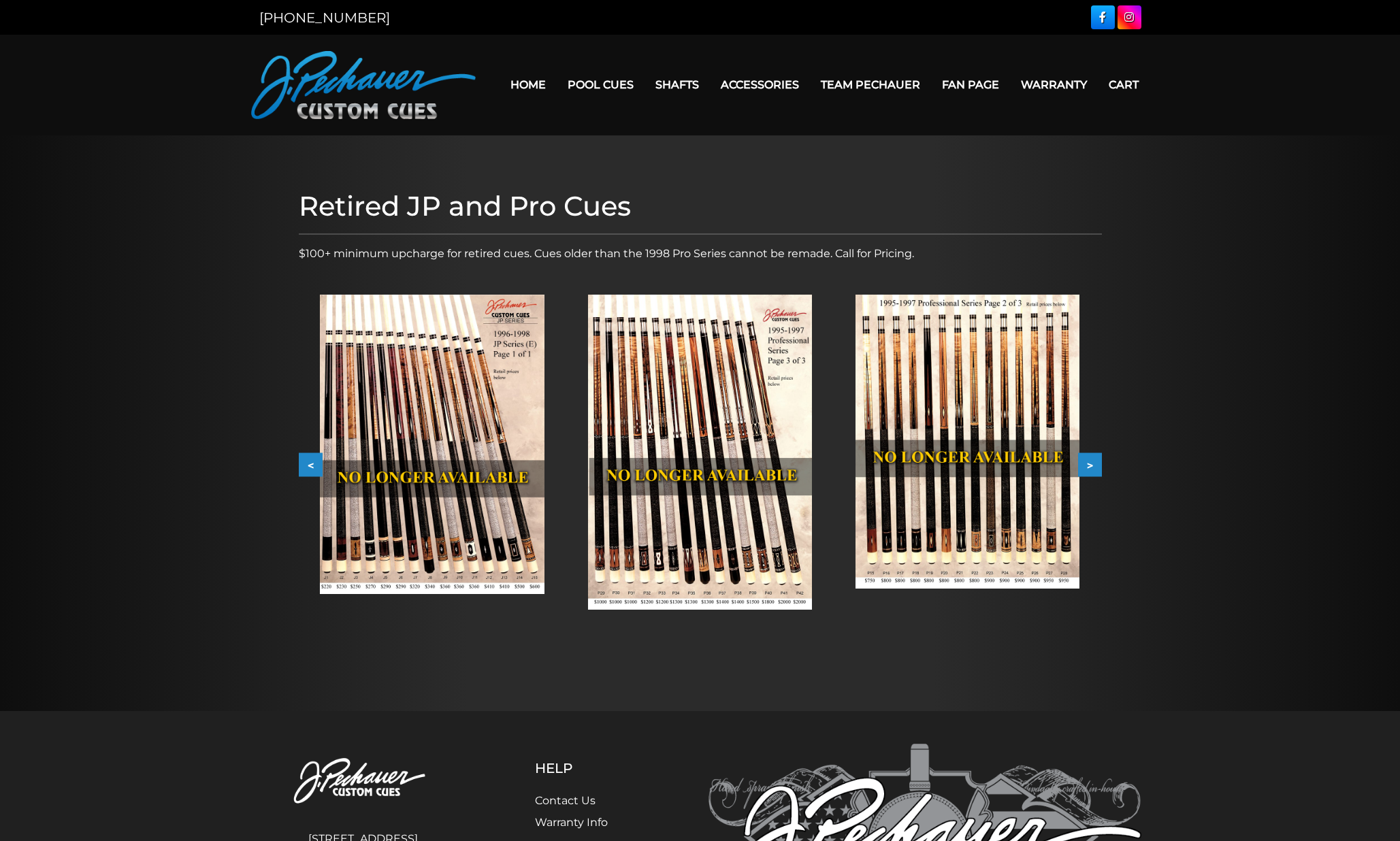
click at [312, 464] on button "<" at bounding box center [310, 464] width 23 height 23
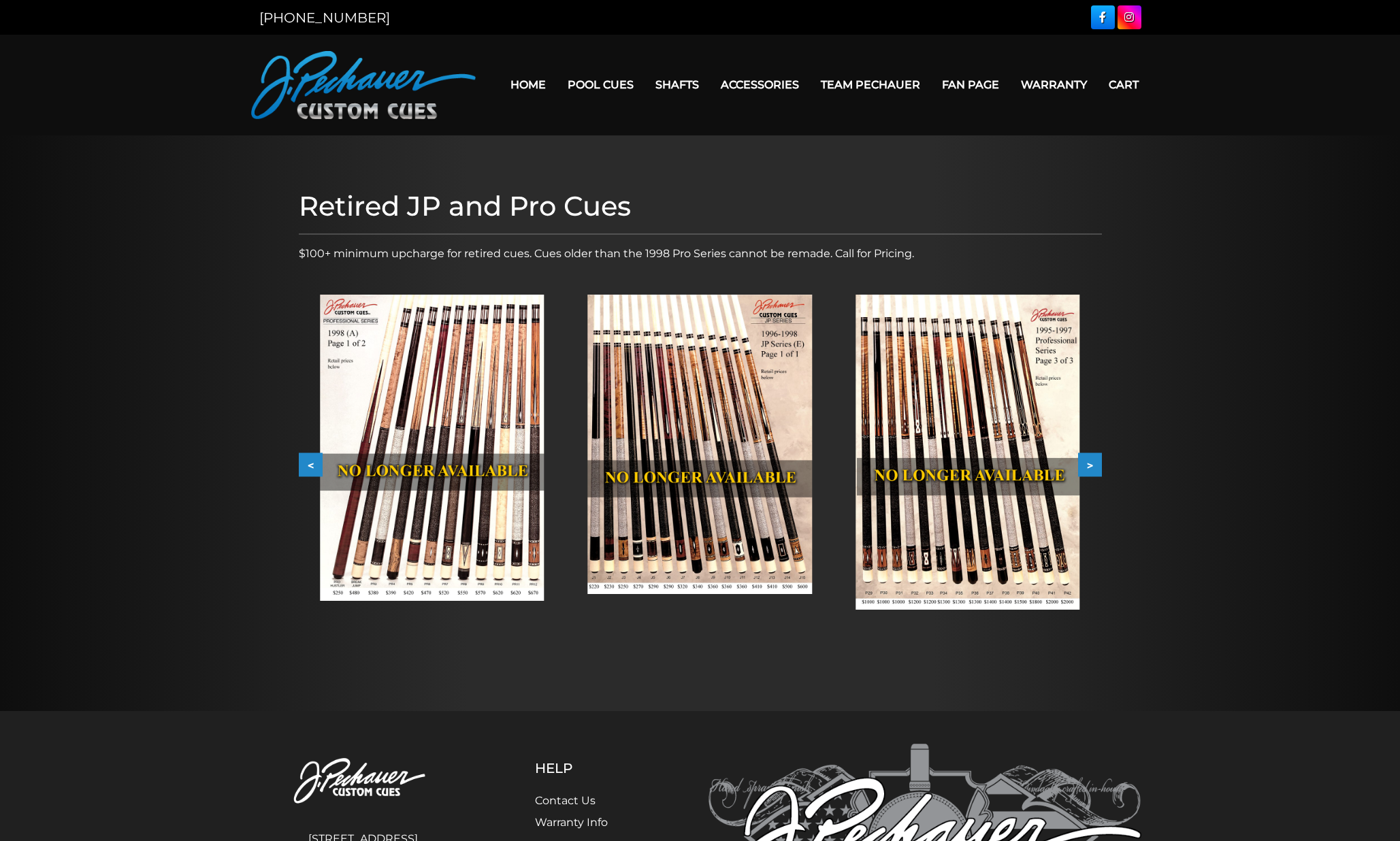
click at [436, 431] on img at bounding box center [432, 448] width 224 height 306
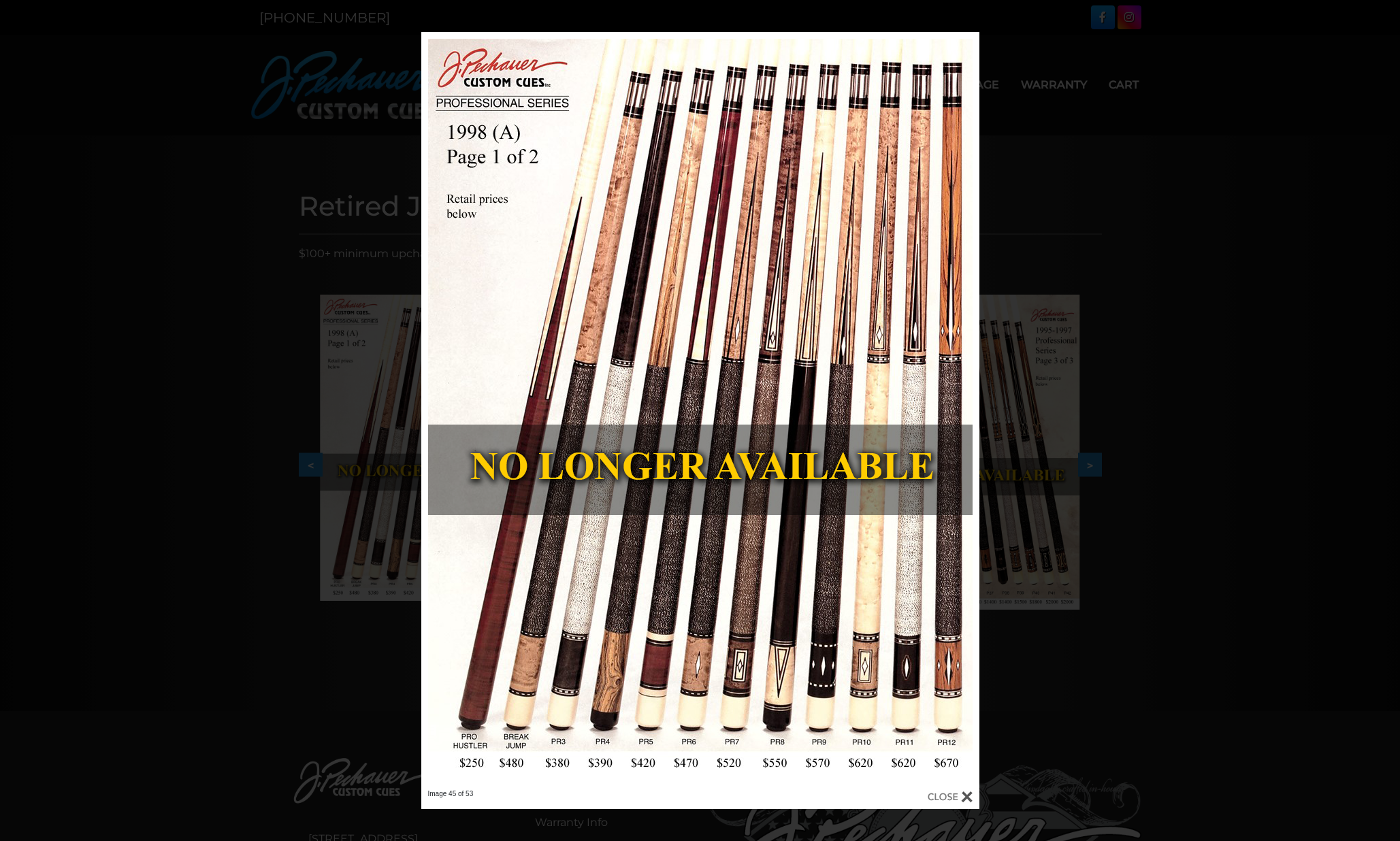
click at [955, 799] on div at bounding box center [950, 797] width 45 height 15
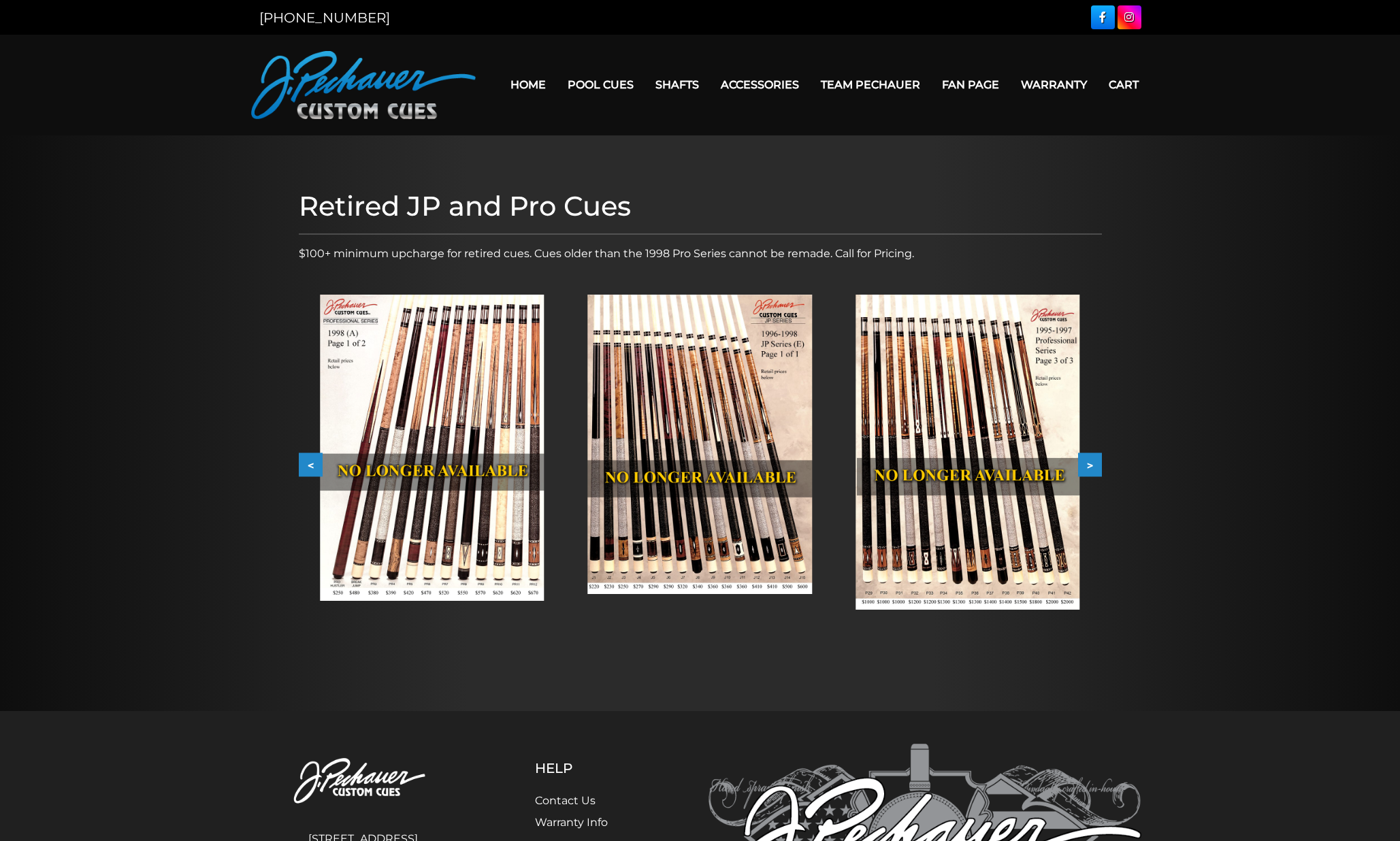
click at [298, 466] on button "<" at bounding box center [310, 464] width 23 height 23
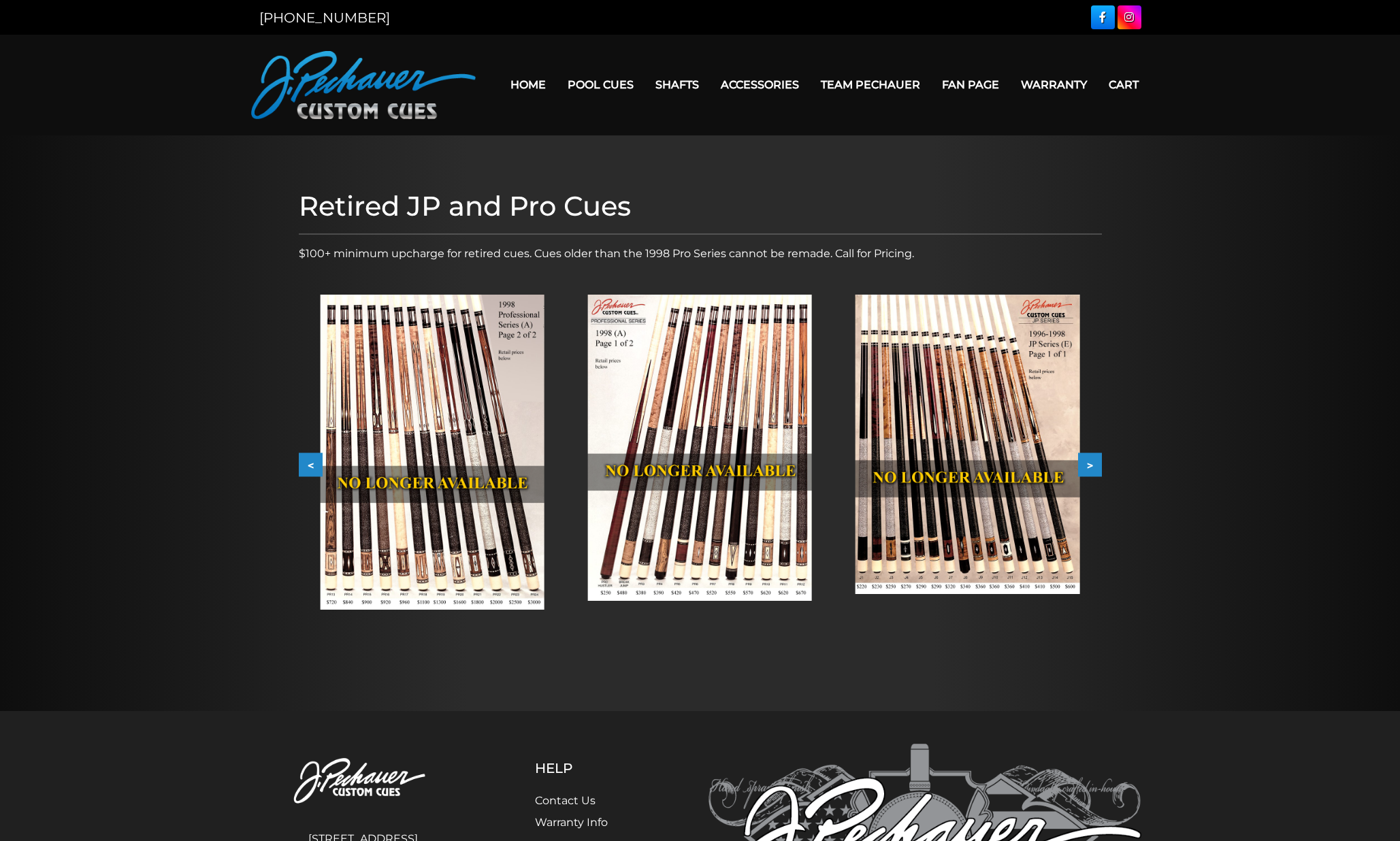
click at [455, 431] on img at bounding box center [432, 452] width 224 height 315
